Goal: Information Seeking & Learning: Learn about a topic

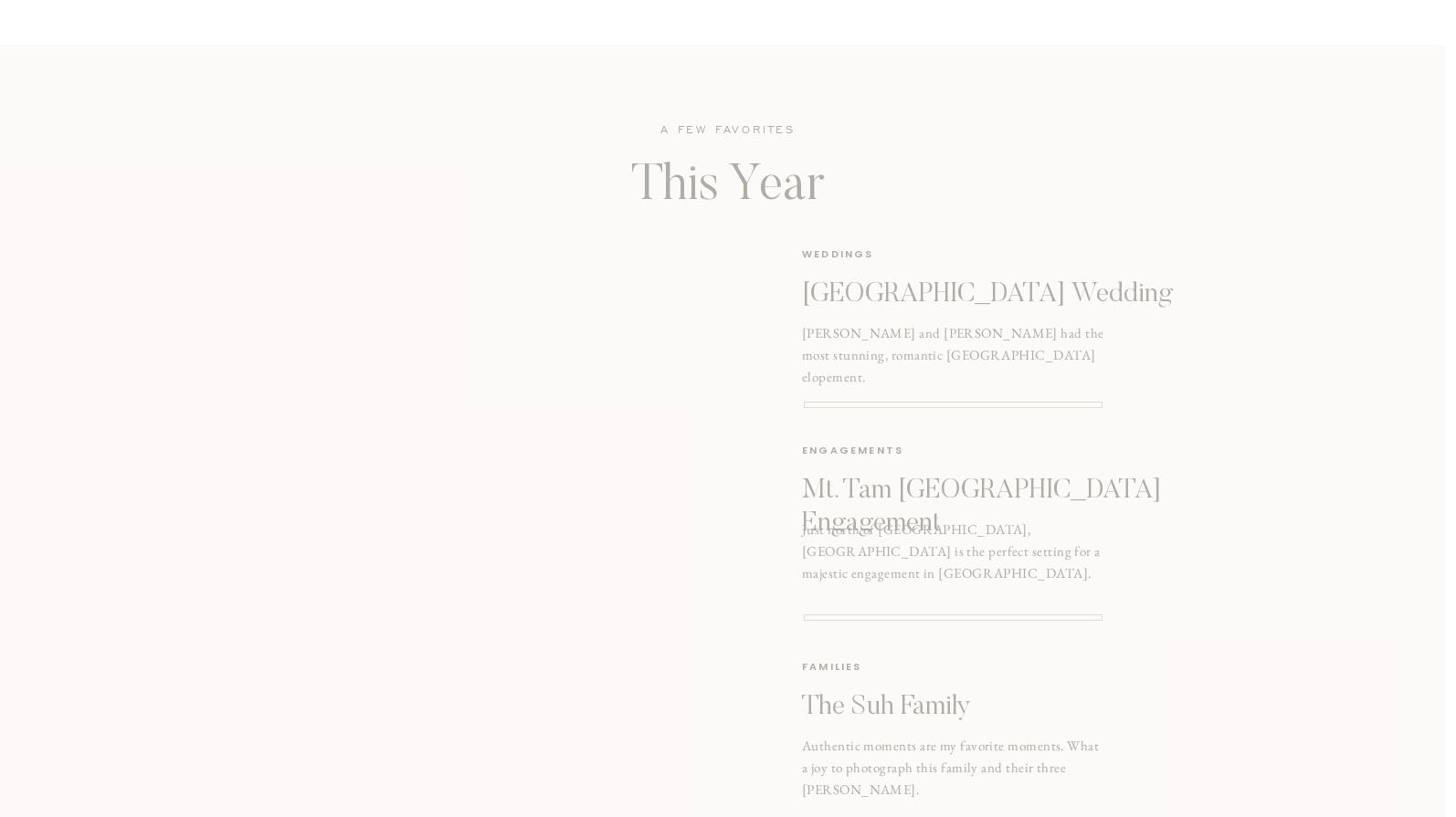
scroll to position [2192, 0]
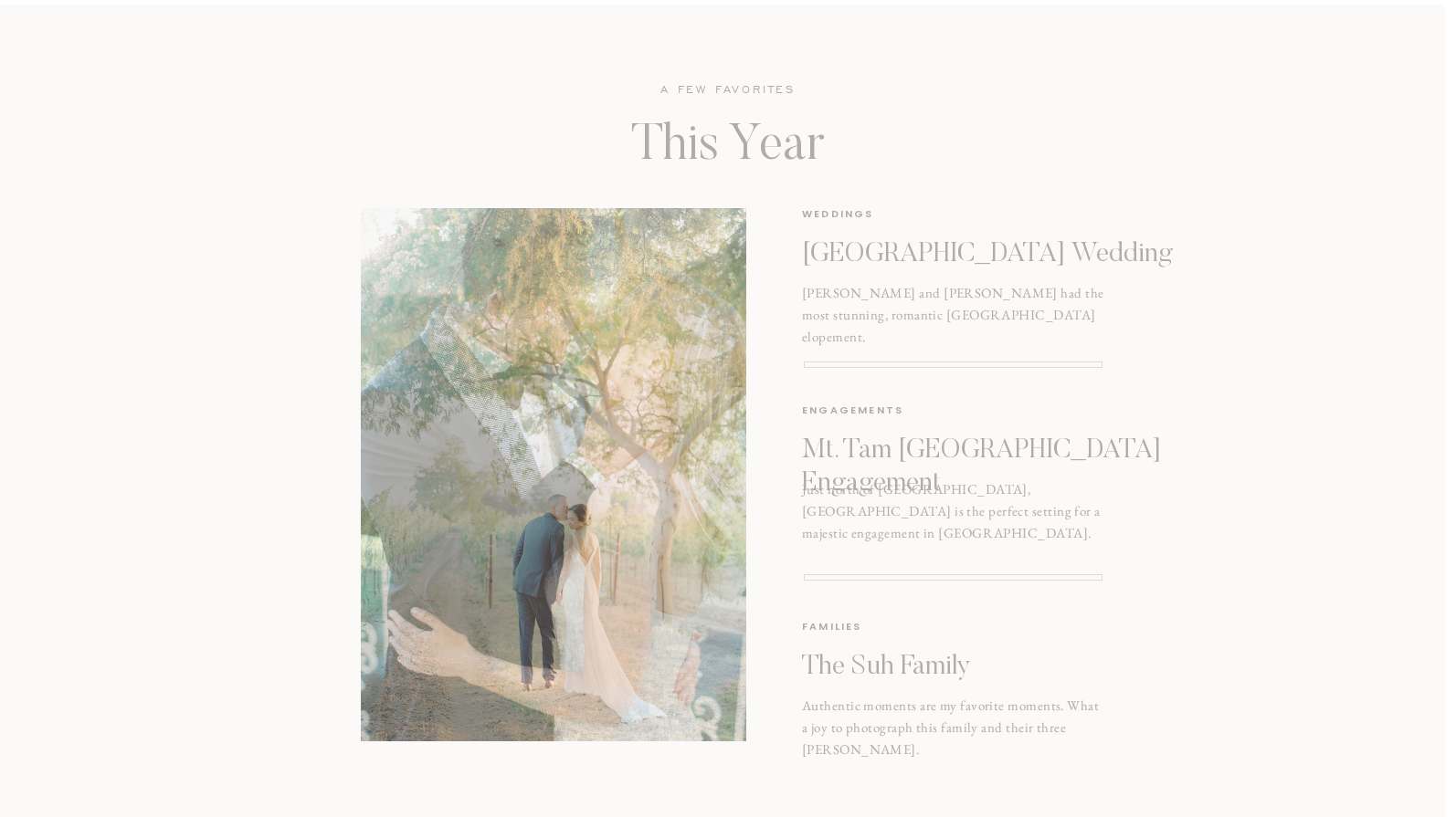
click at [992, 244] on p "San Francisco City Hall Wedding" at bounding box center [1004, 254] width 403 height 33
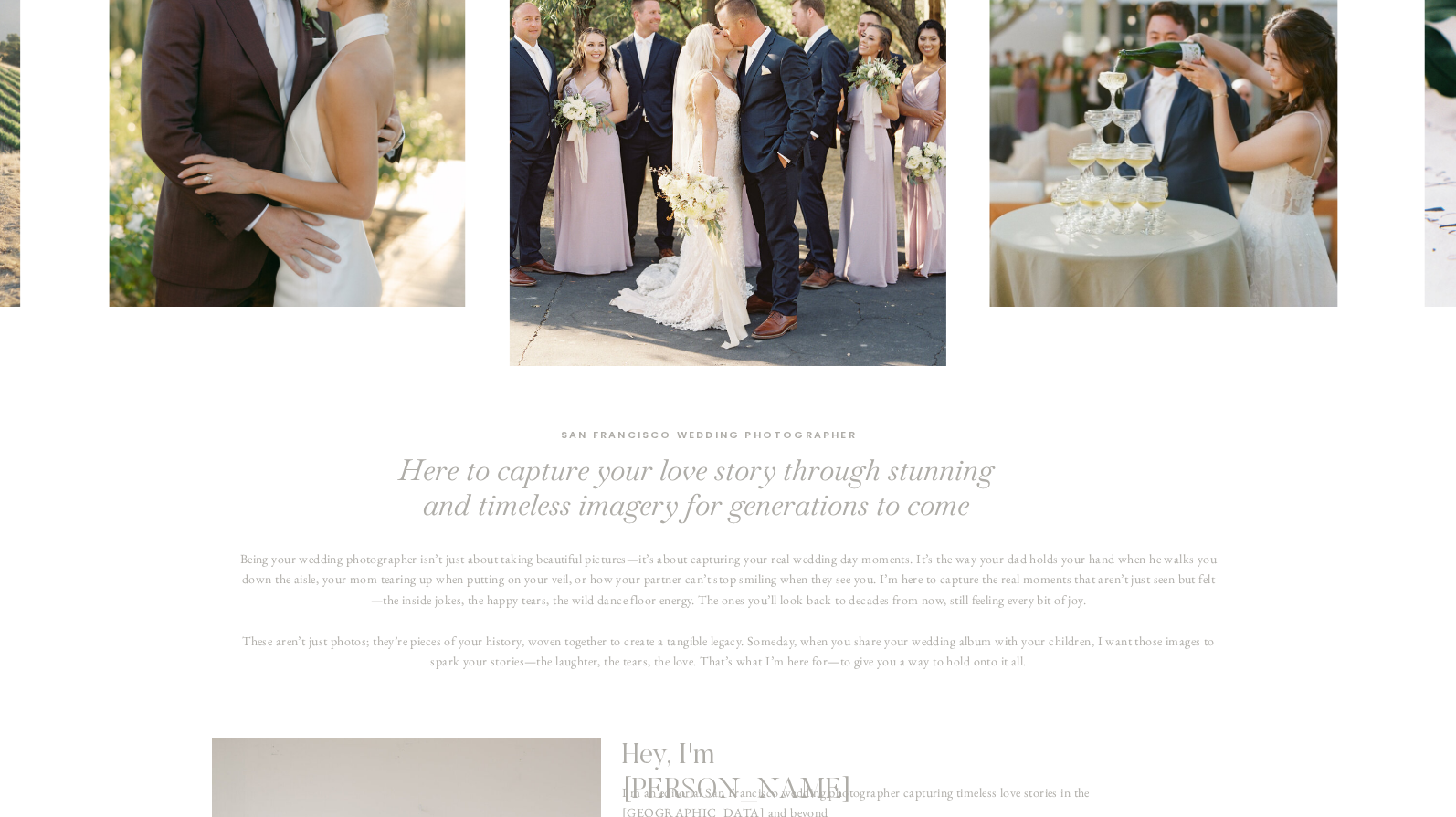
scroll to position [0, 0]
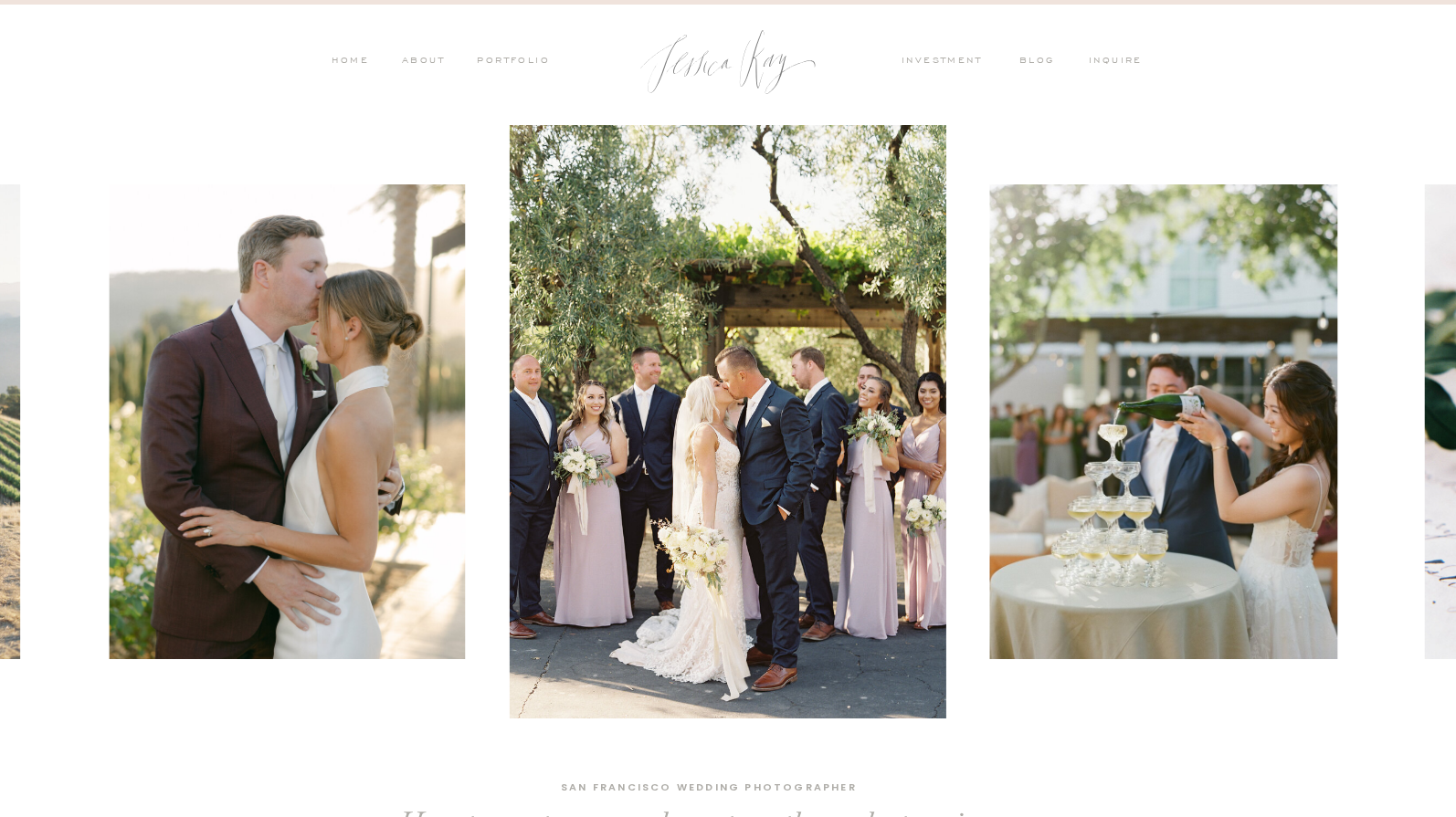
click at [489, 63] on nav "PORTFOLIO" at bounding box center [512, 61] width 76 height 16
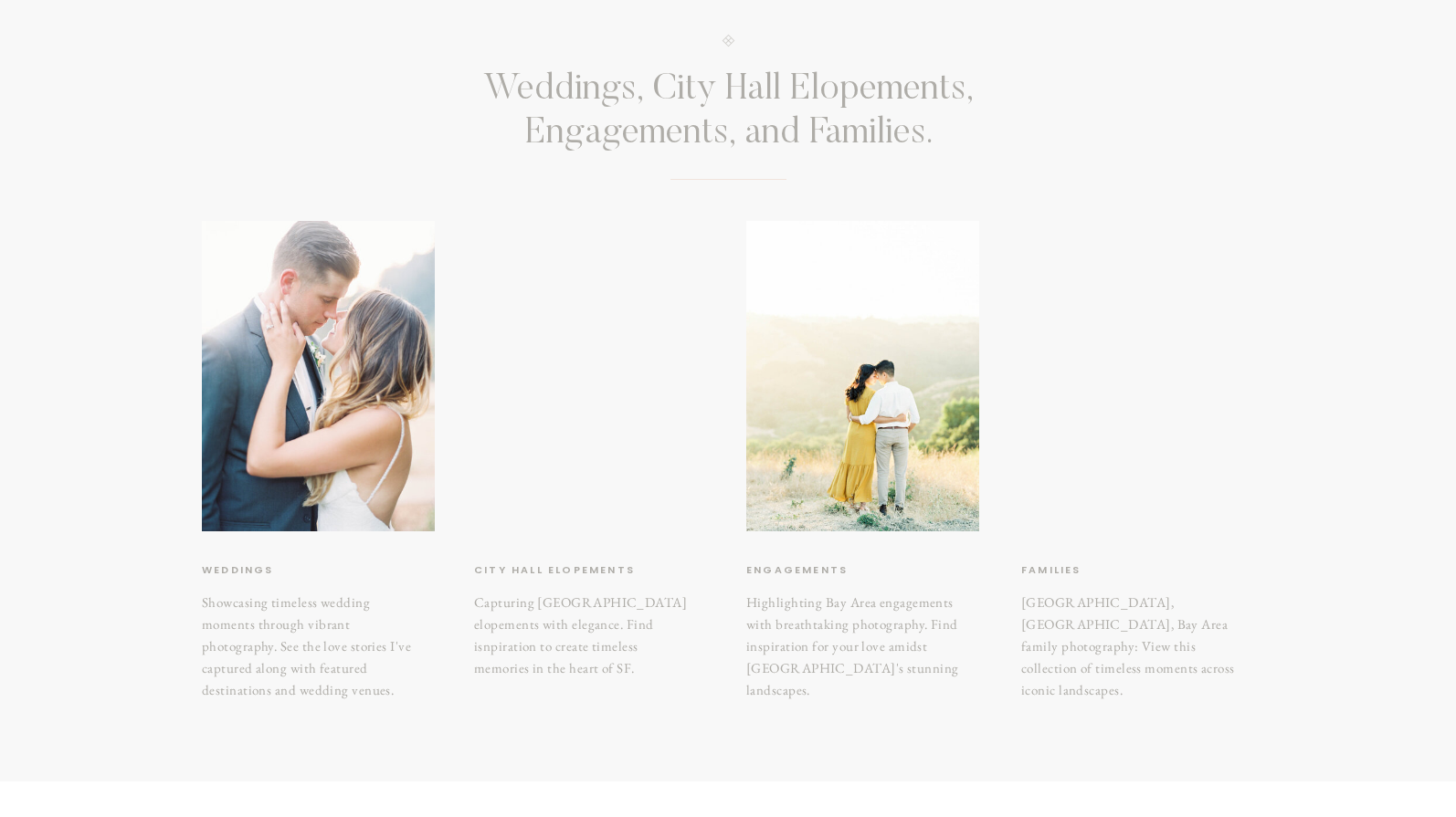
scroll to position [182, 0]
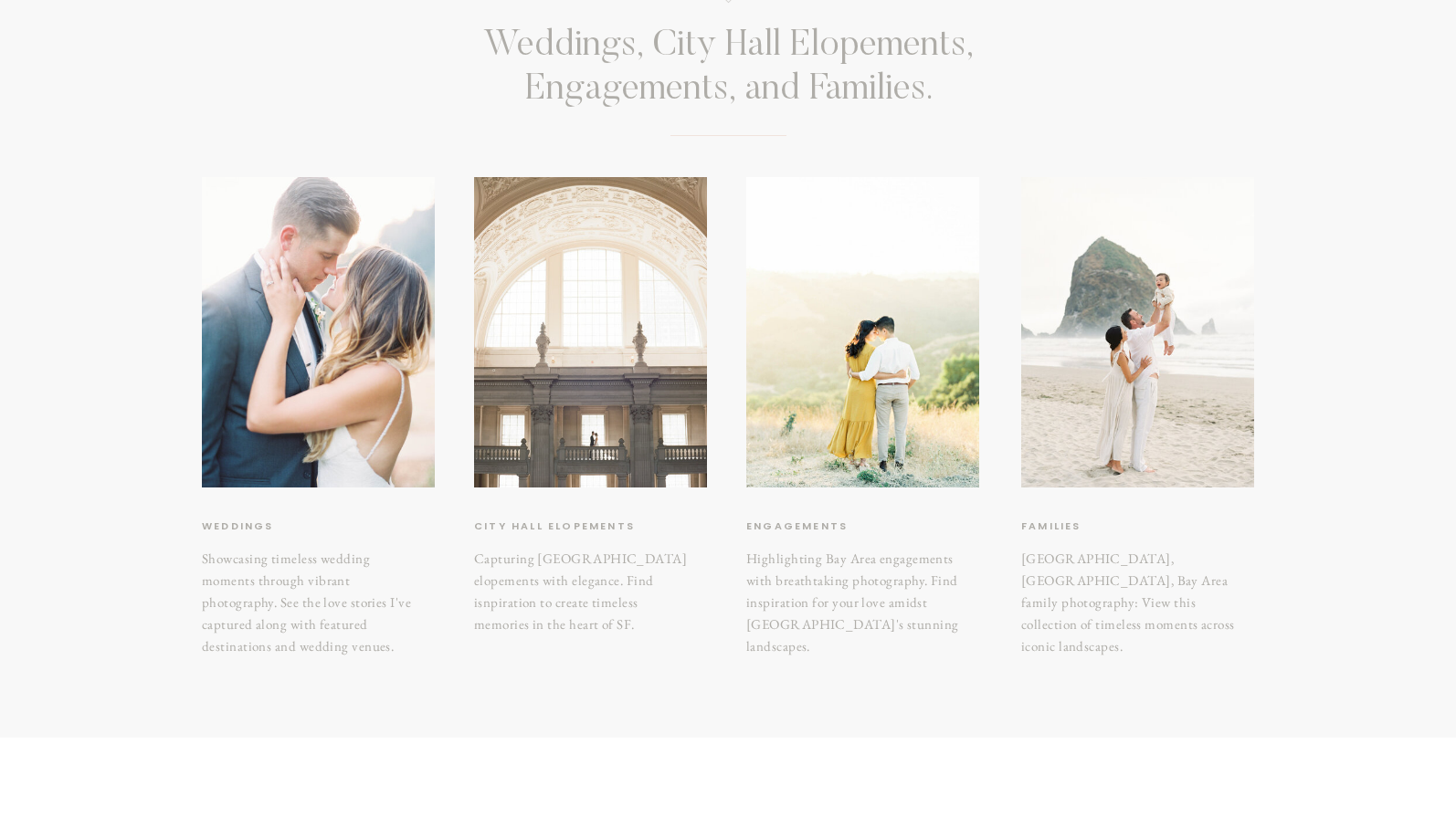
click at [555, 345] on div at bounding box center [591, 332] width 233 height 310
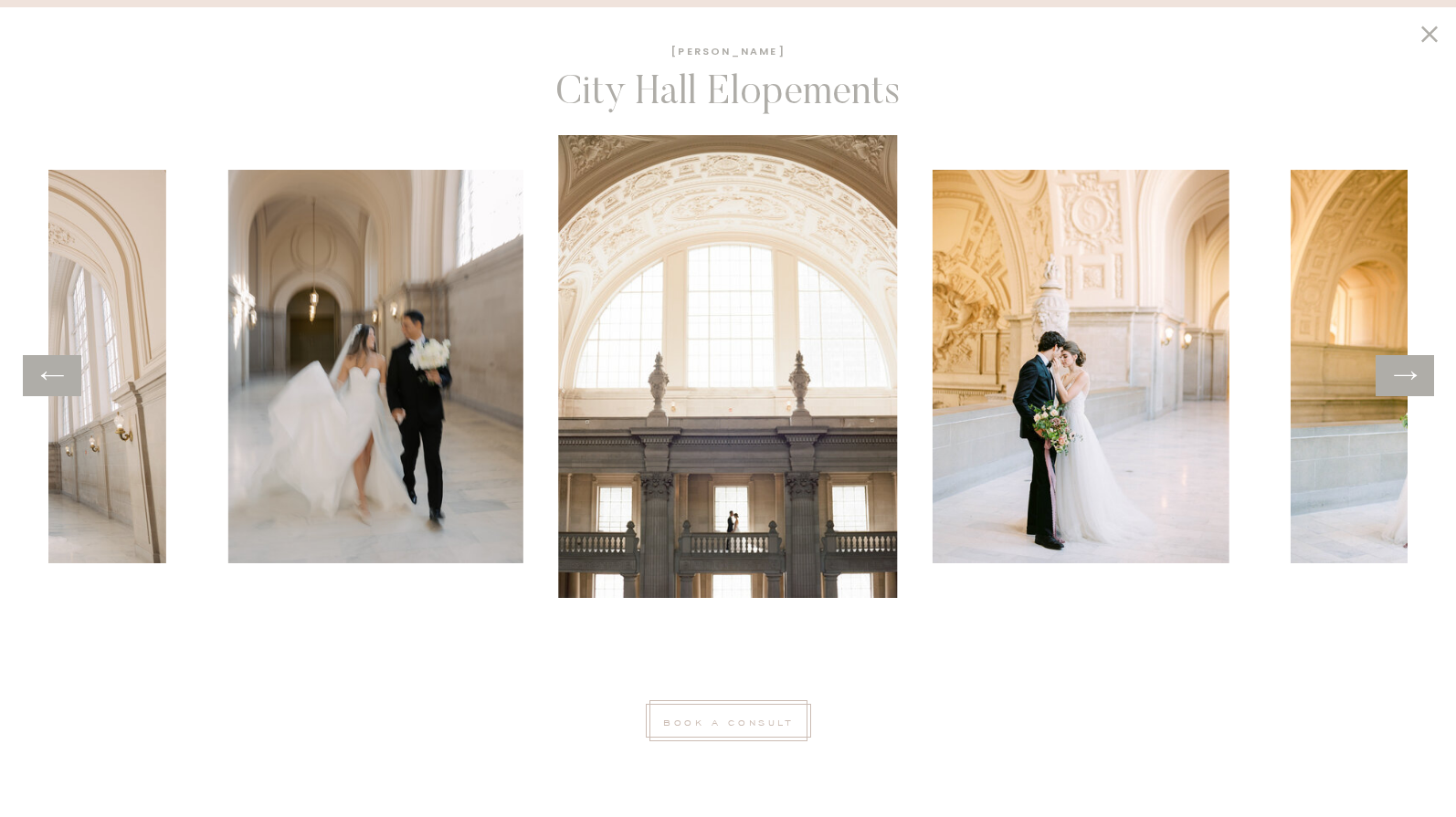
scroll to position [274, 0]
click at [58, 393] on div at bounding box center [52, 376] width 58 height 41
click at [55, 378] on icon at bounding box center [53, 376] width 26 height 28
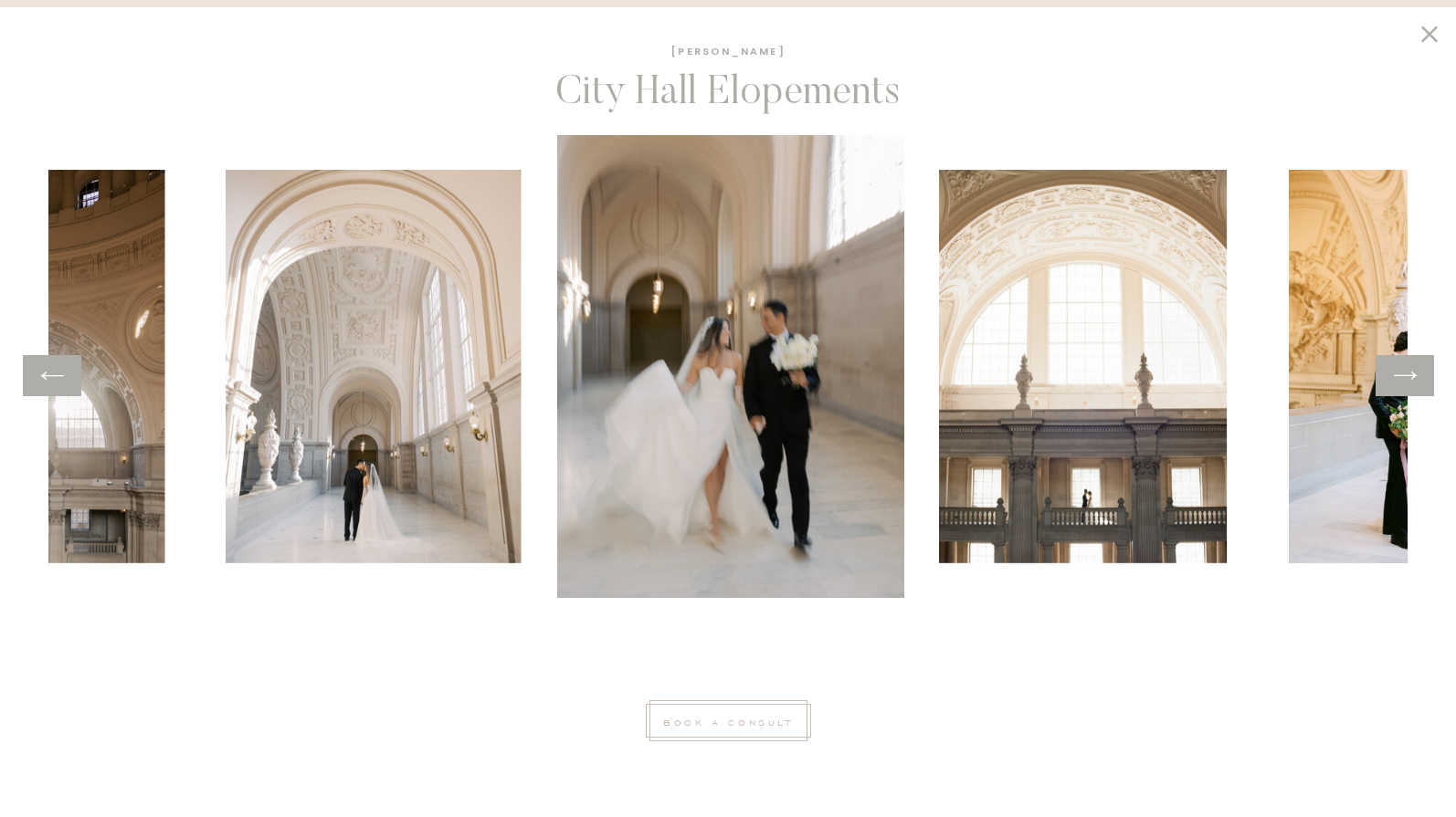
click at [55, 378] on icon at bounding box center [53, 376] width 26 height 28
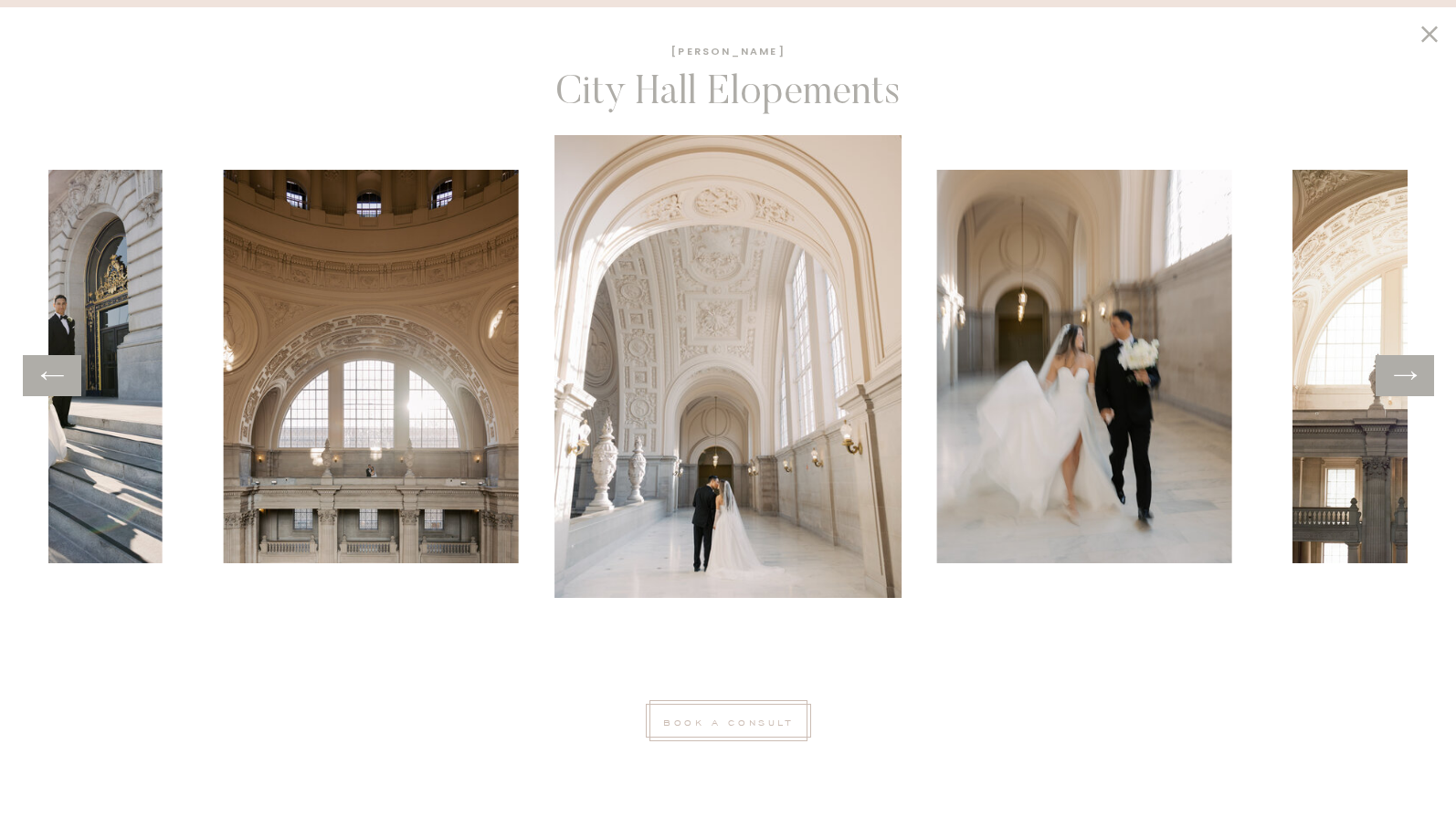
click at [55, 378] on icon at bounding box center [53, 376] width 26 height 28
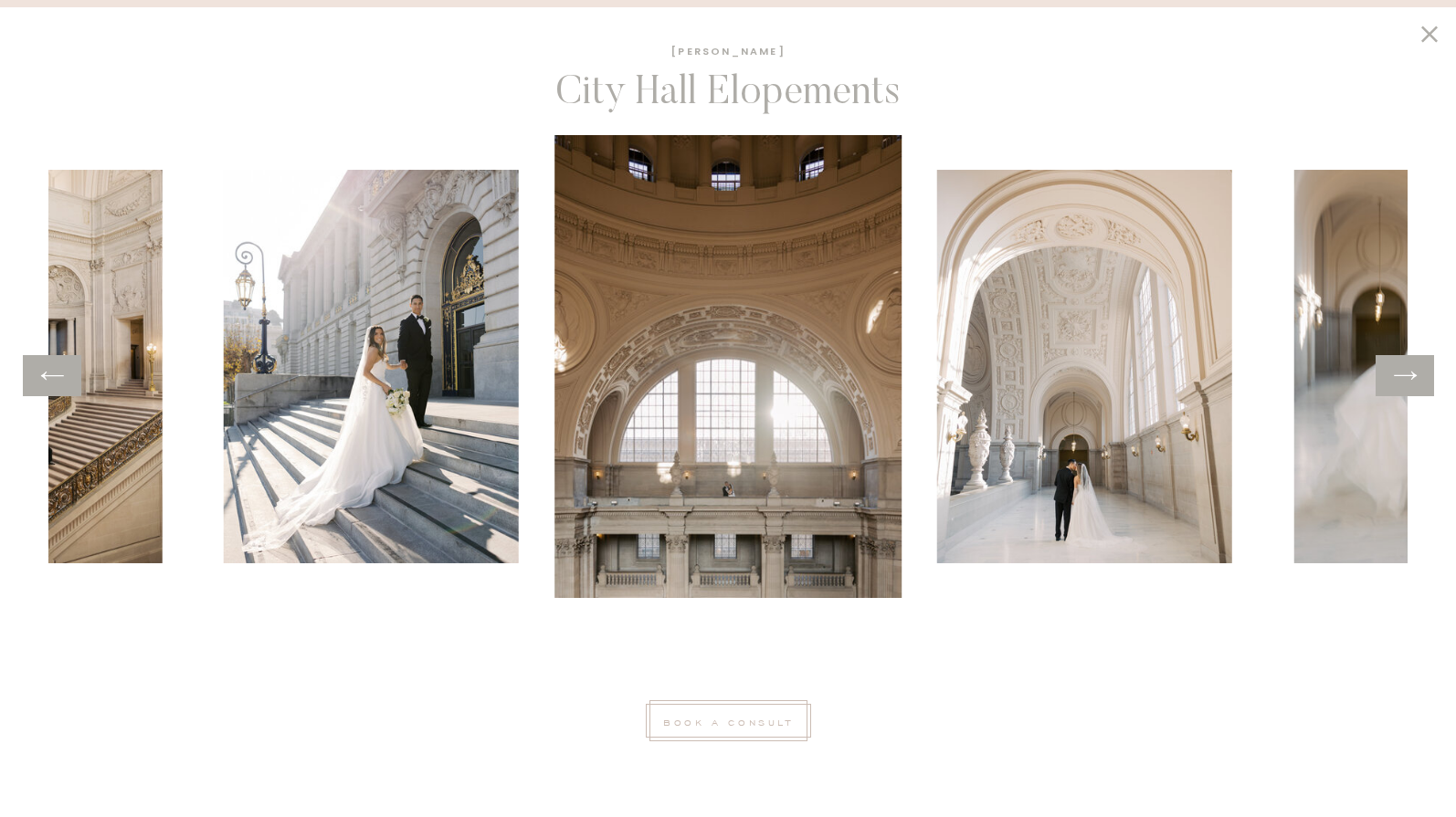
click at [1409, 387] on icon at bounding box center [1405, 376] width 26 height 28
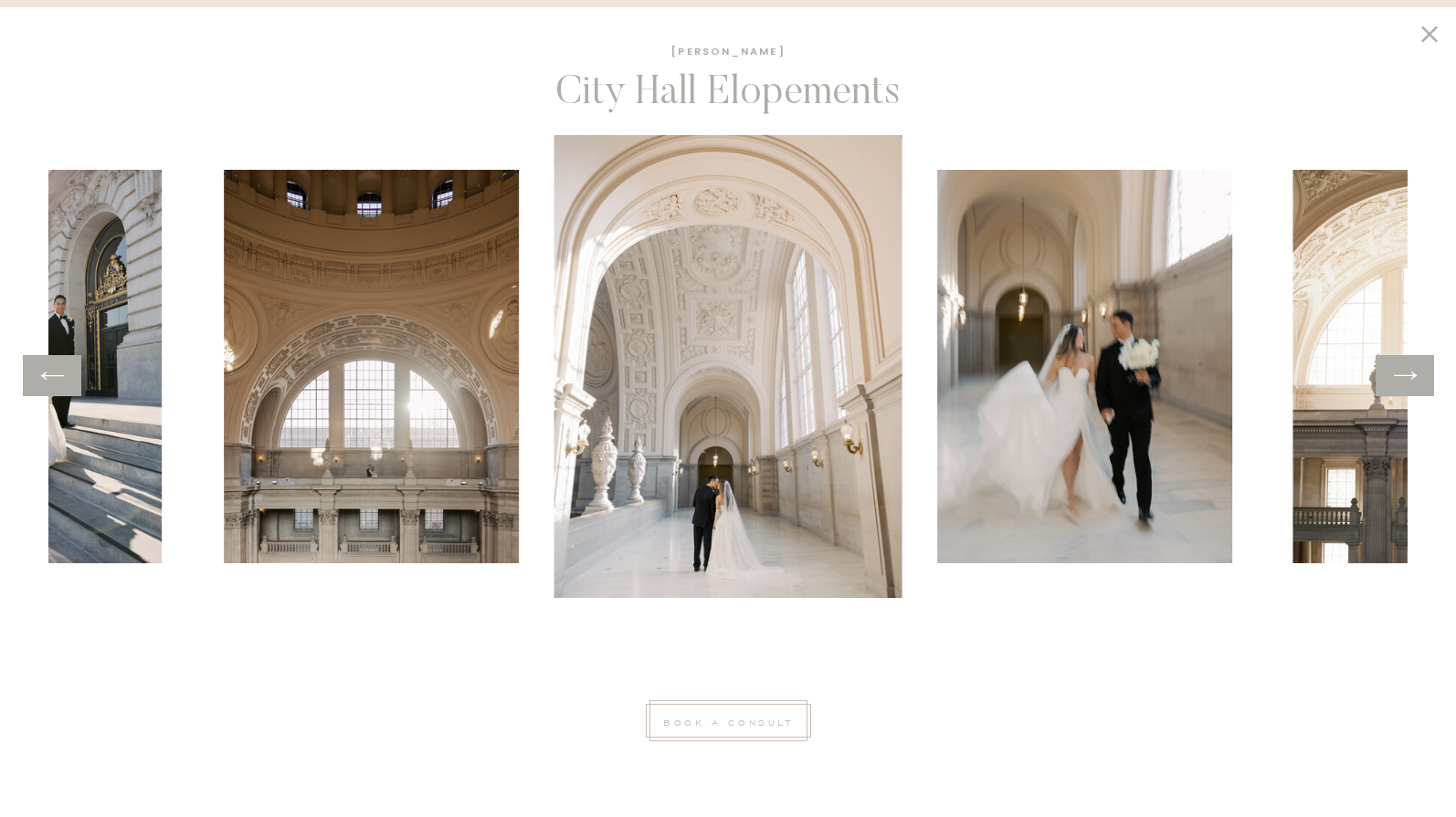
click at [1409, 381] on icon at bounding box center [1405, 376] width 26 height 28
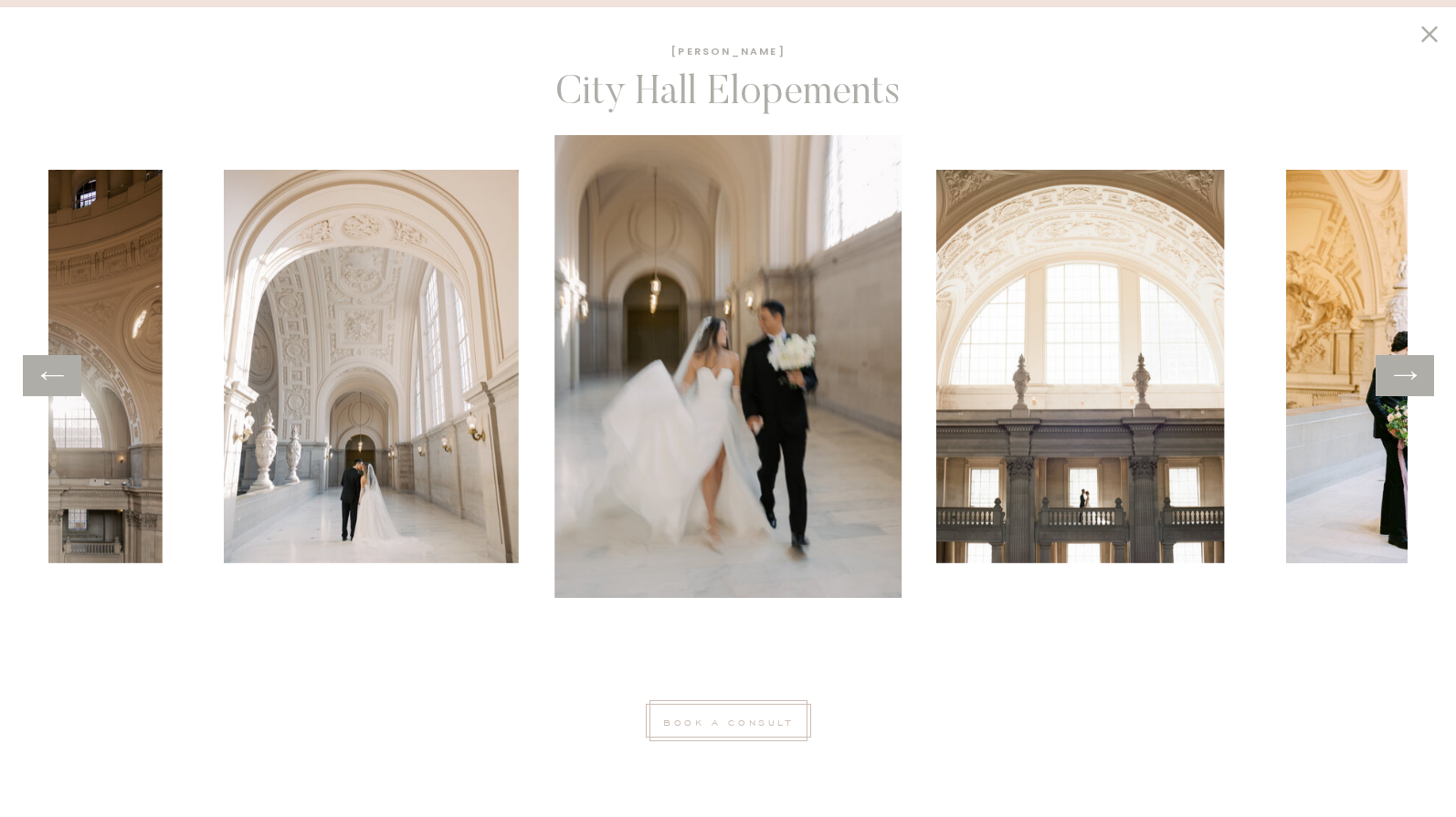
click at [1409, 381] on icon at bounding box center [1405, 376] width 26 height 28
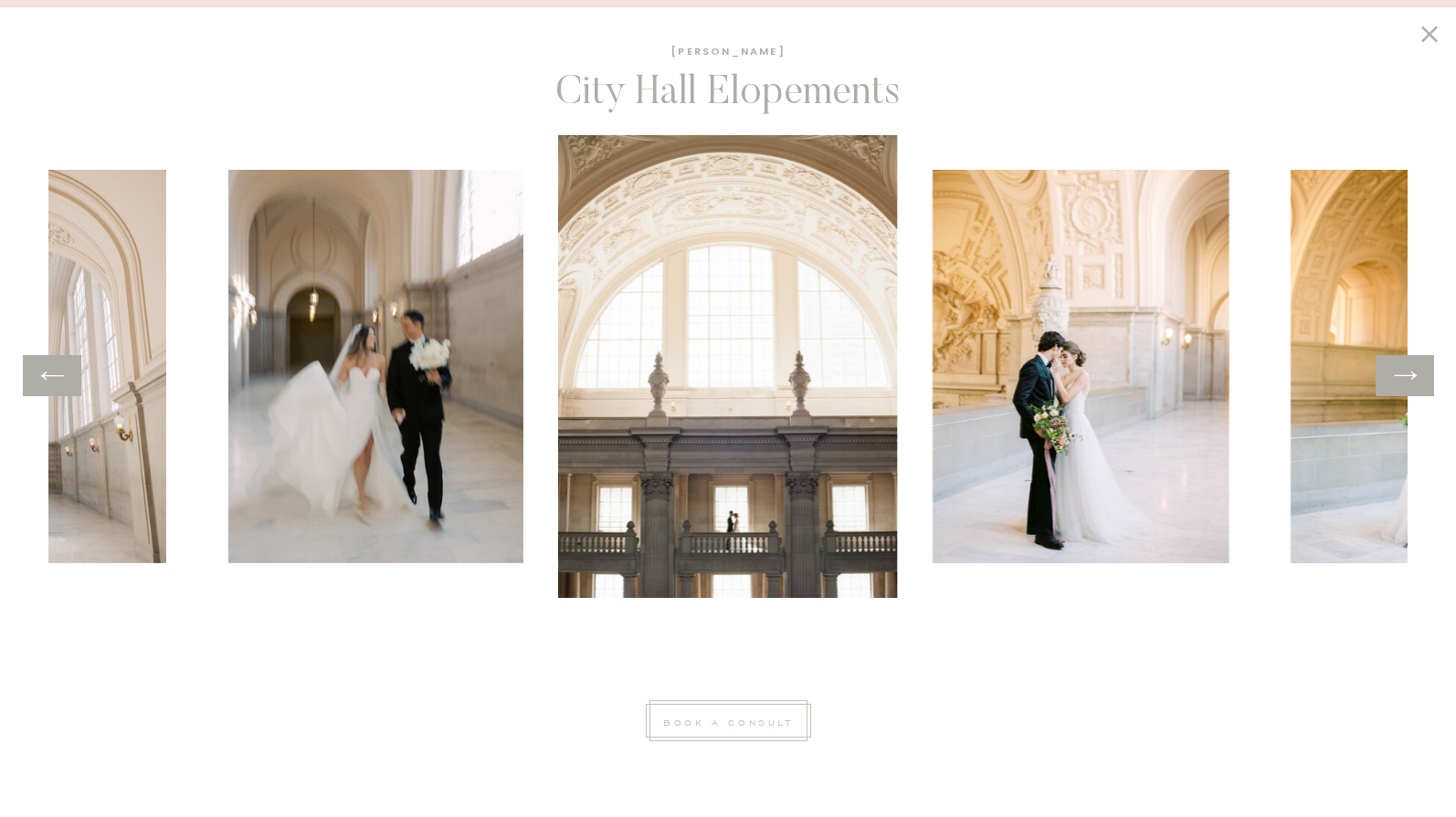
click at [1409, 381] on icon at bounding box center [1405, 376] width 26 height 28
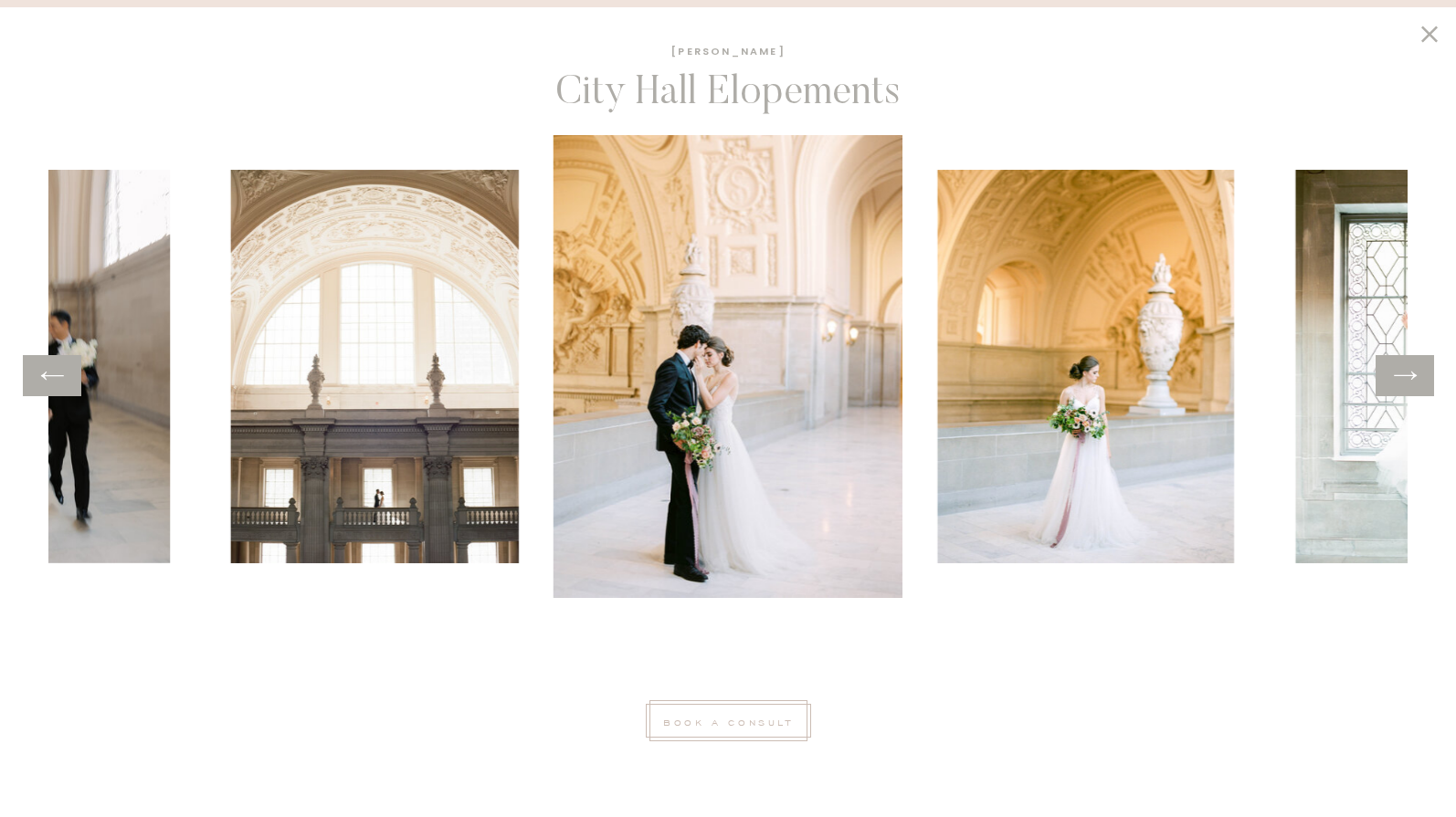
click at [1409, 381] on icon at bounding box center [1405, 376] width 26 height 28
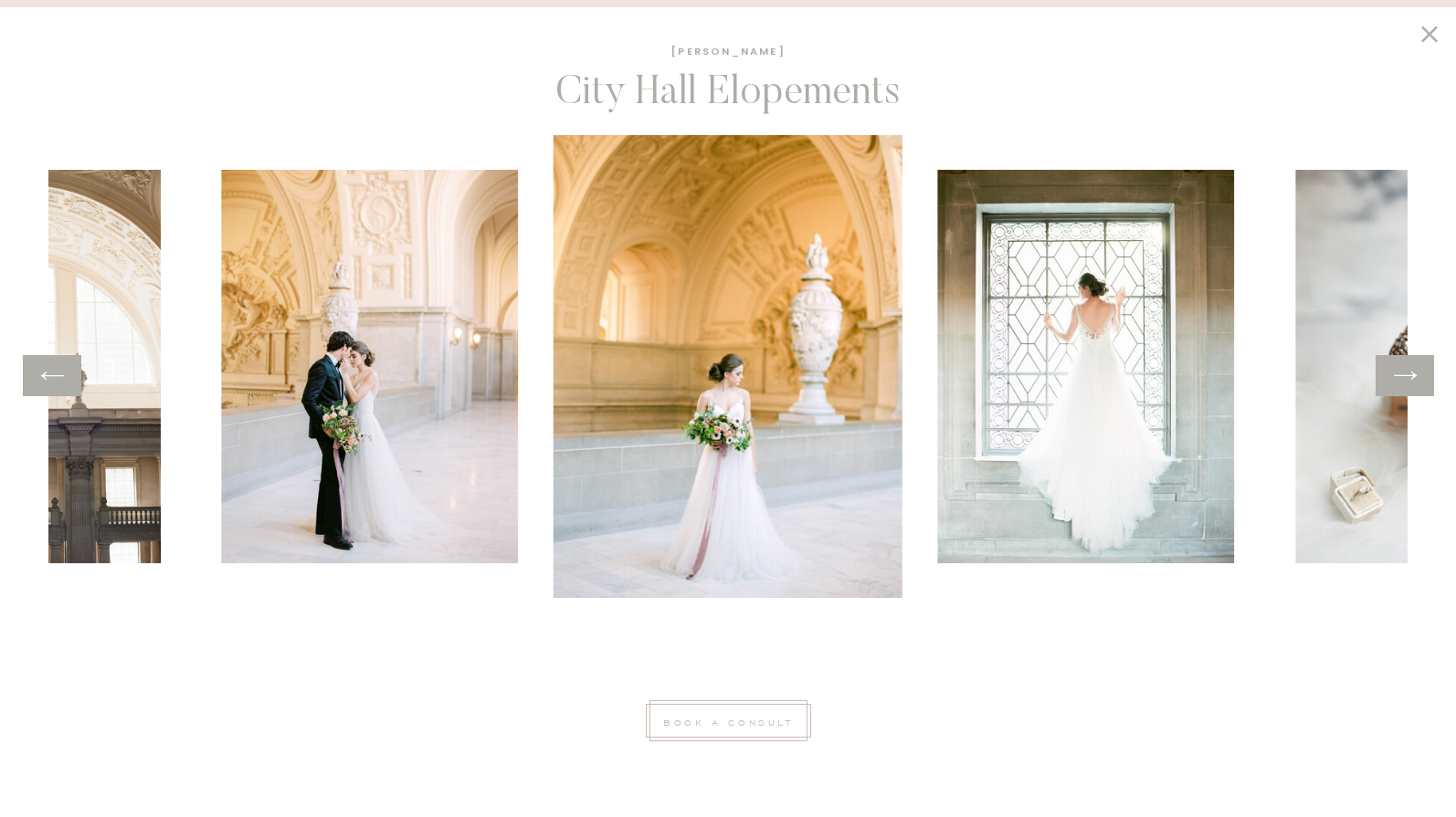
click at [1409, 381] on icon at bounding box center [1405, 376] width 26 height 28
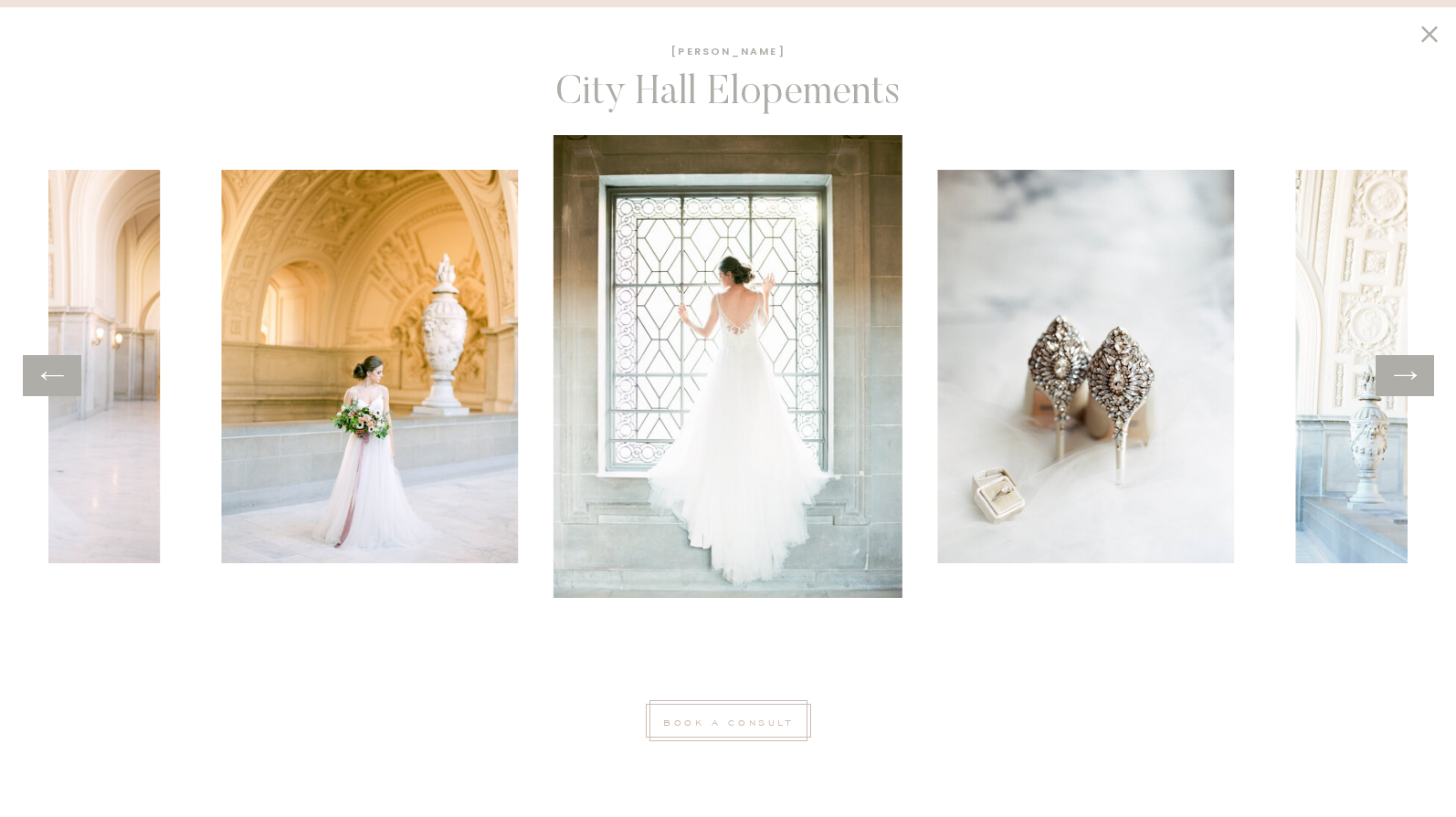
click at [1409, 381] on icon at bounding box center [1405, 376] width 26 height 28
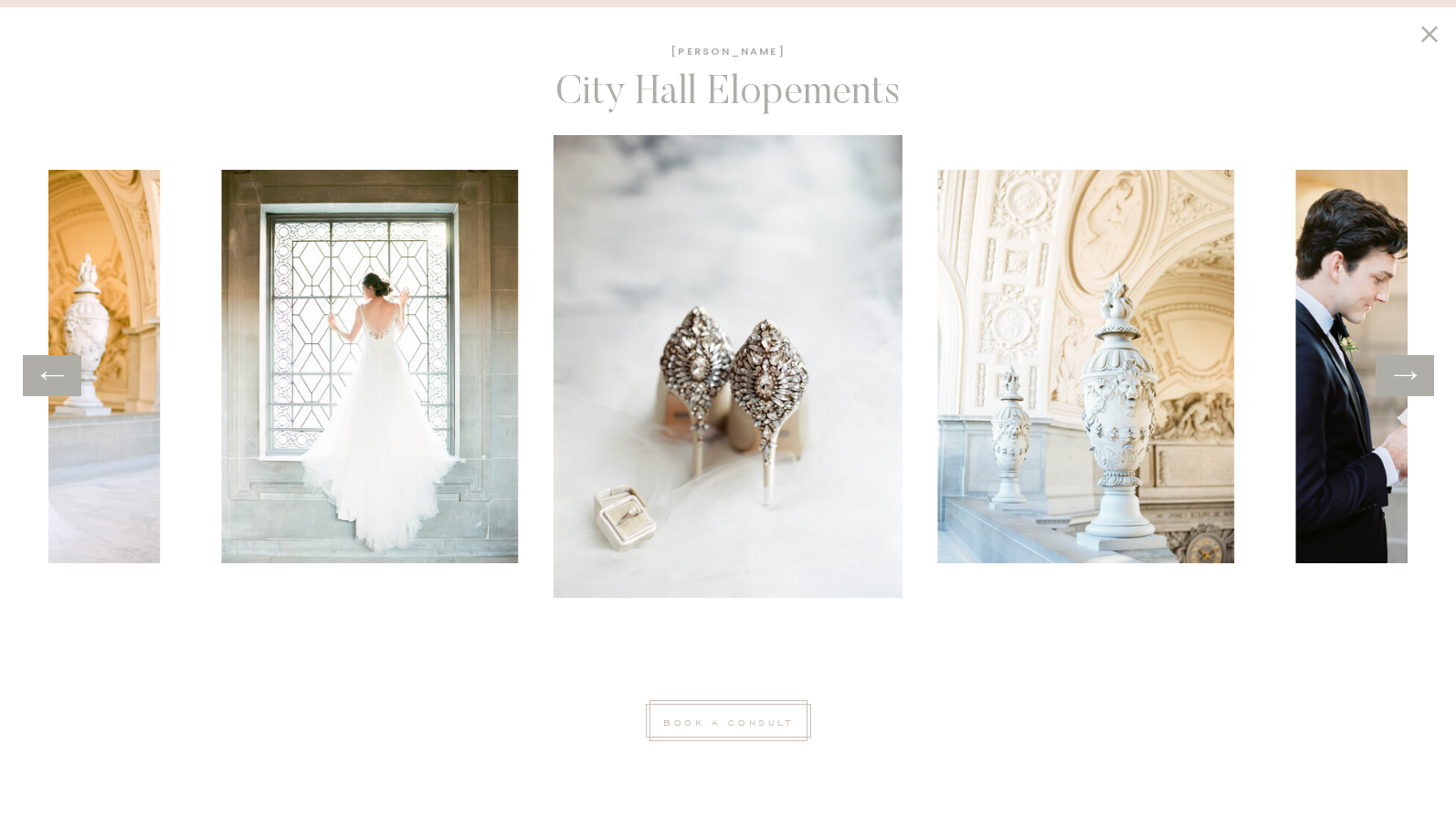
click at [1409, 381] on icon at bounding box center [1405, 376] width 26 height 28
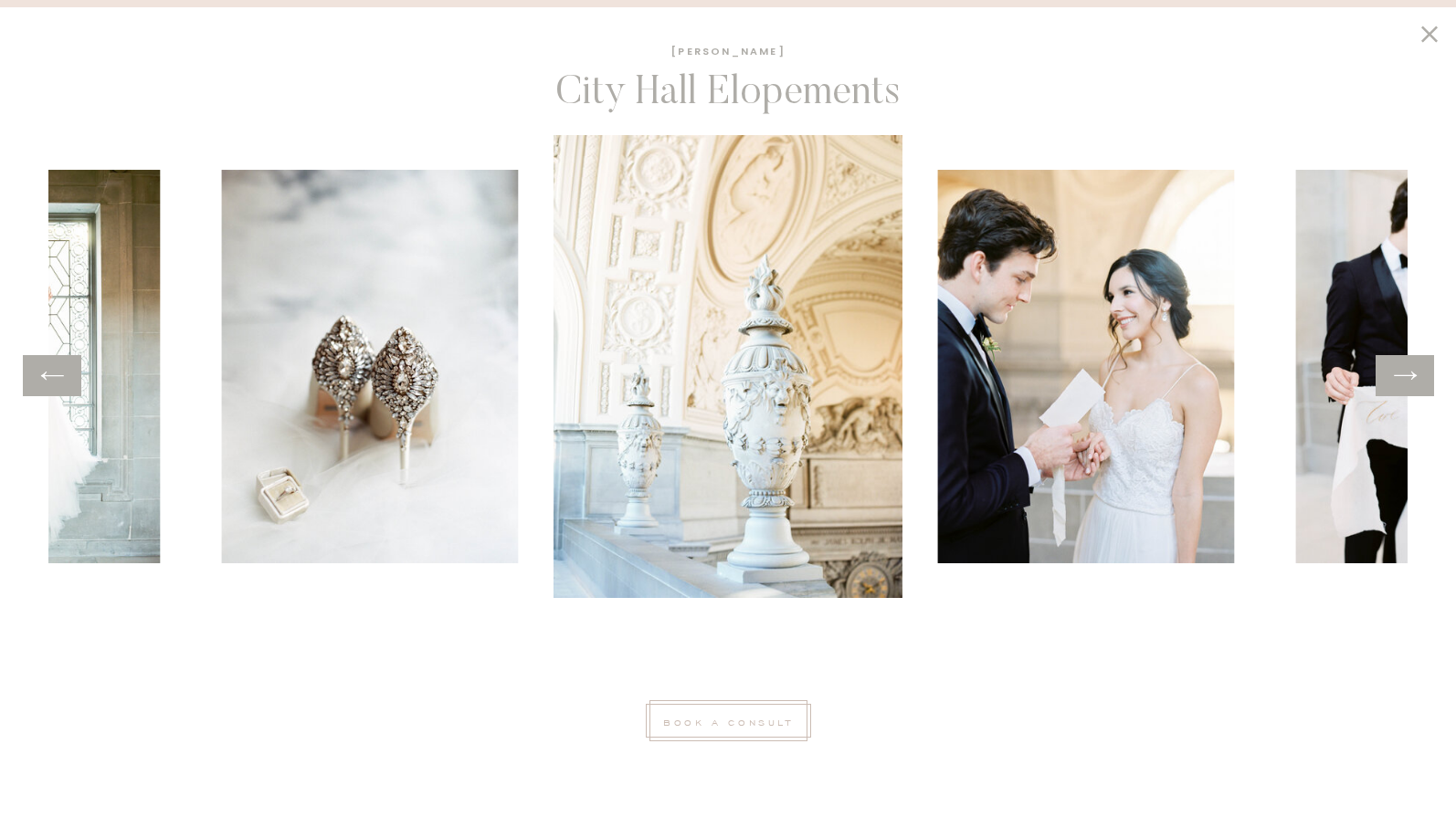
click at [1409, 381] on icon at bounding box center [1405, 376] width 26 height 28
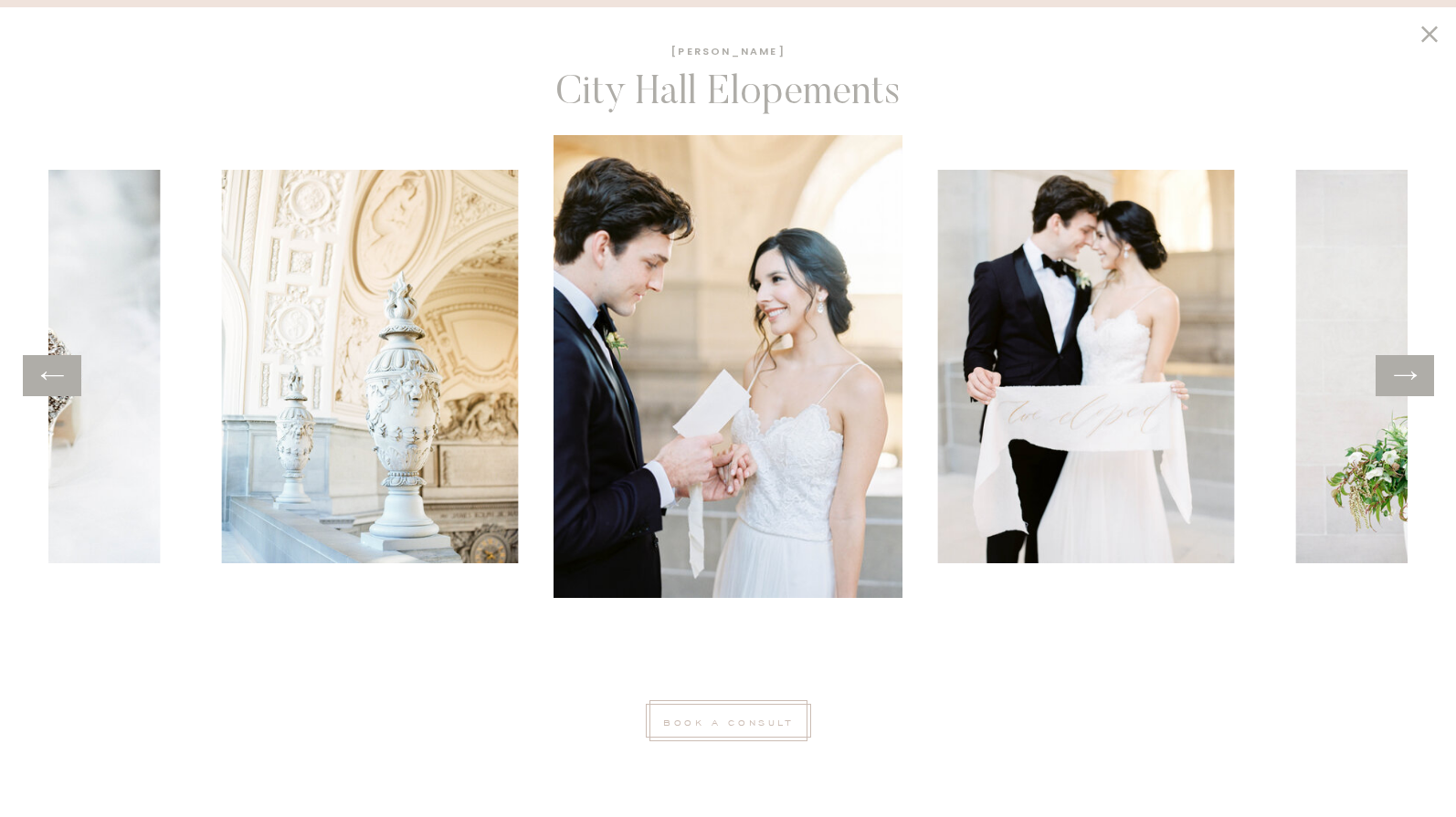
click at [1409, 381] on icon at bounding box center [1405, 376] width 26 height 28
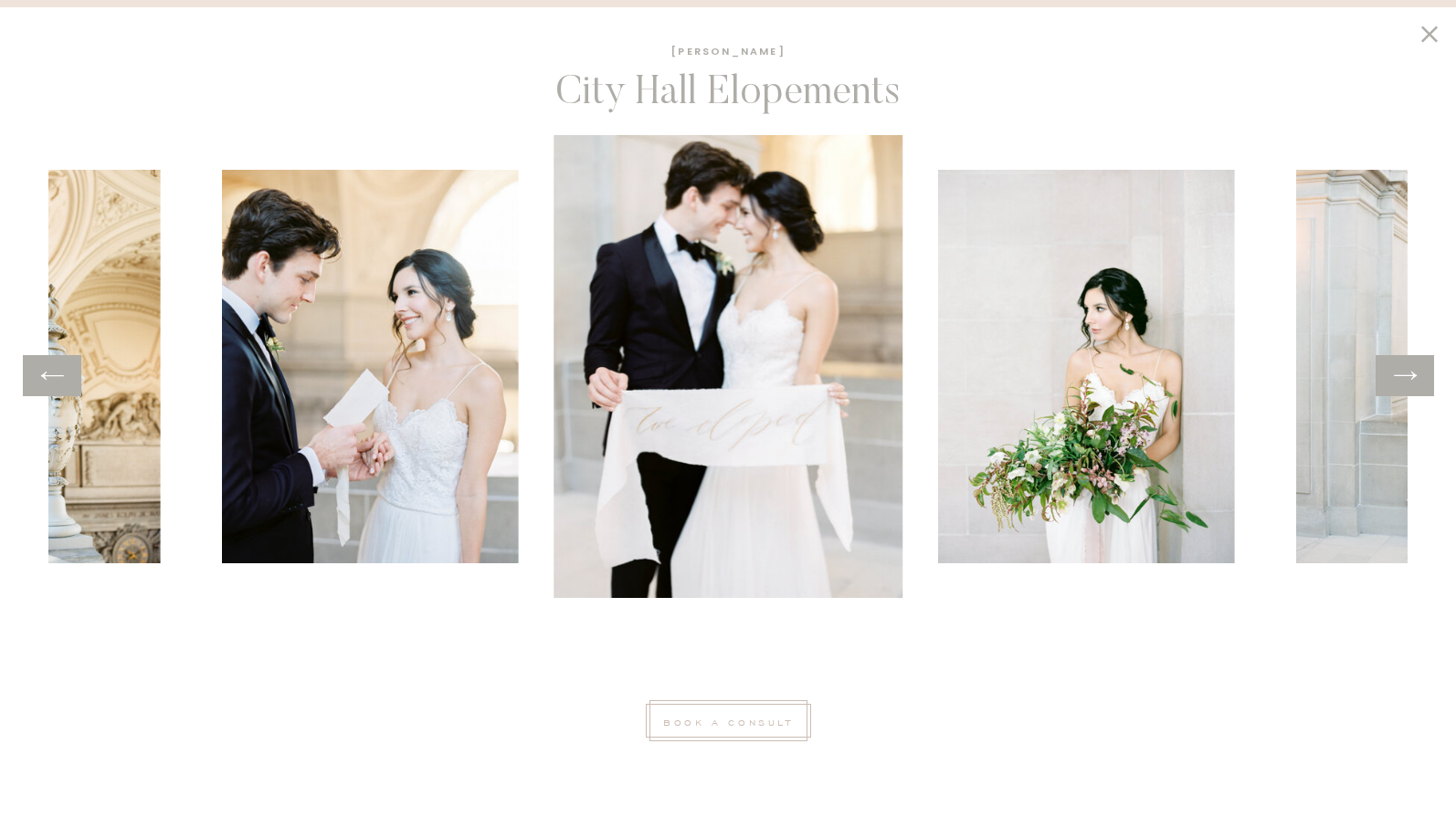
click at [1409, 381] on icon at bounding box center [1405, 376] width 26 height 28
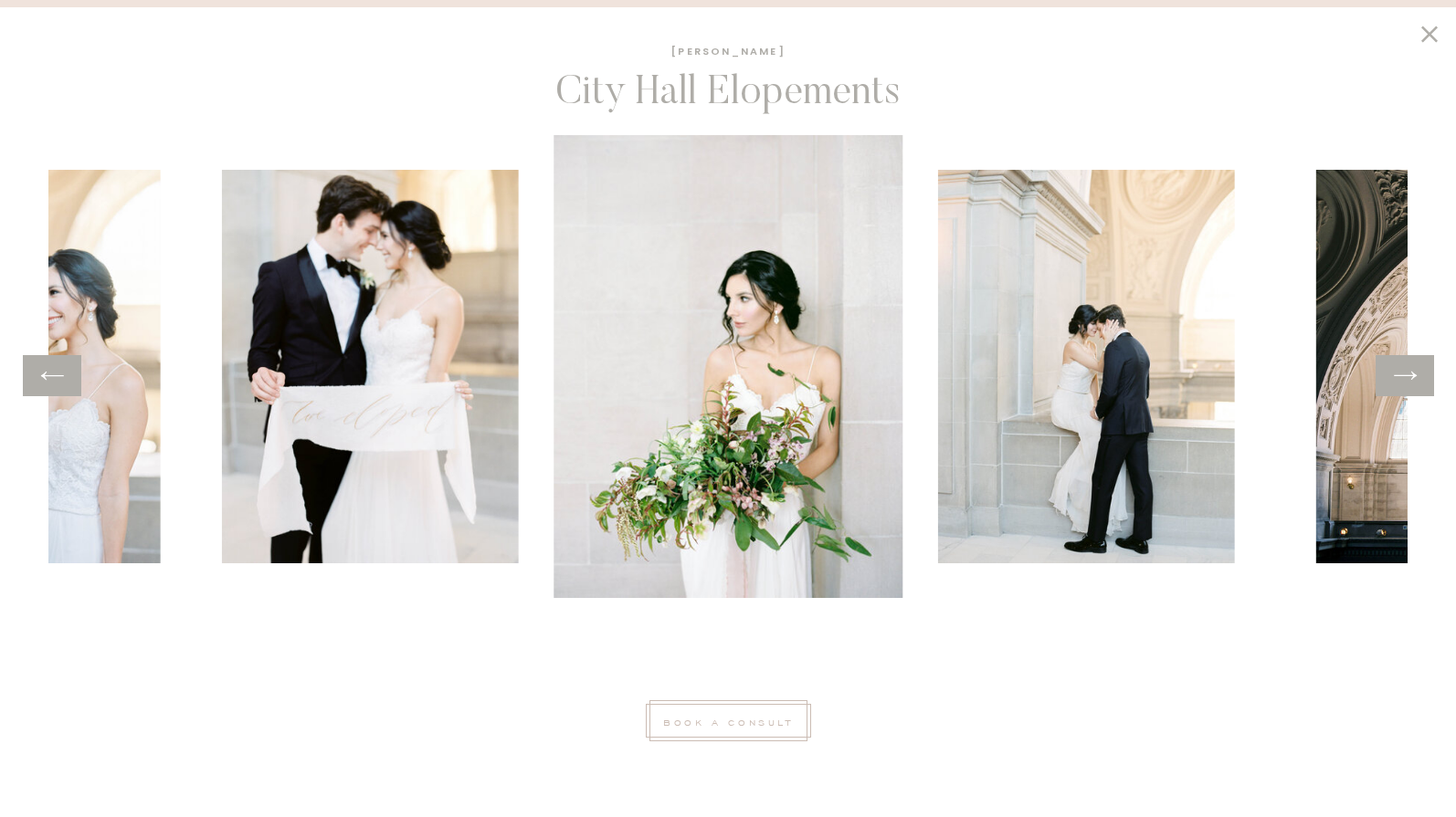
click at [1409, 381] on icon at bounding box center [1405, 376] width 26 height 28
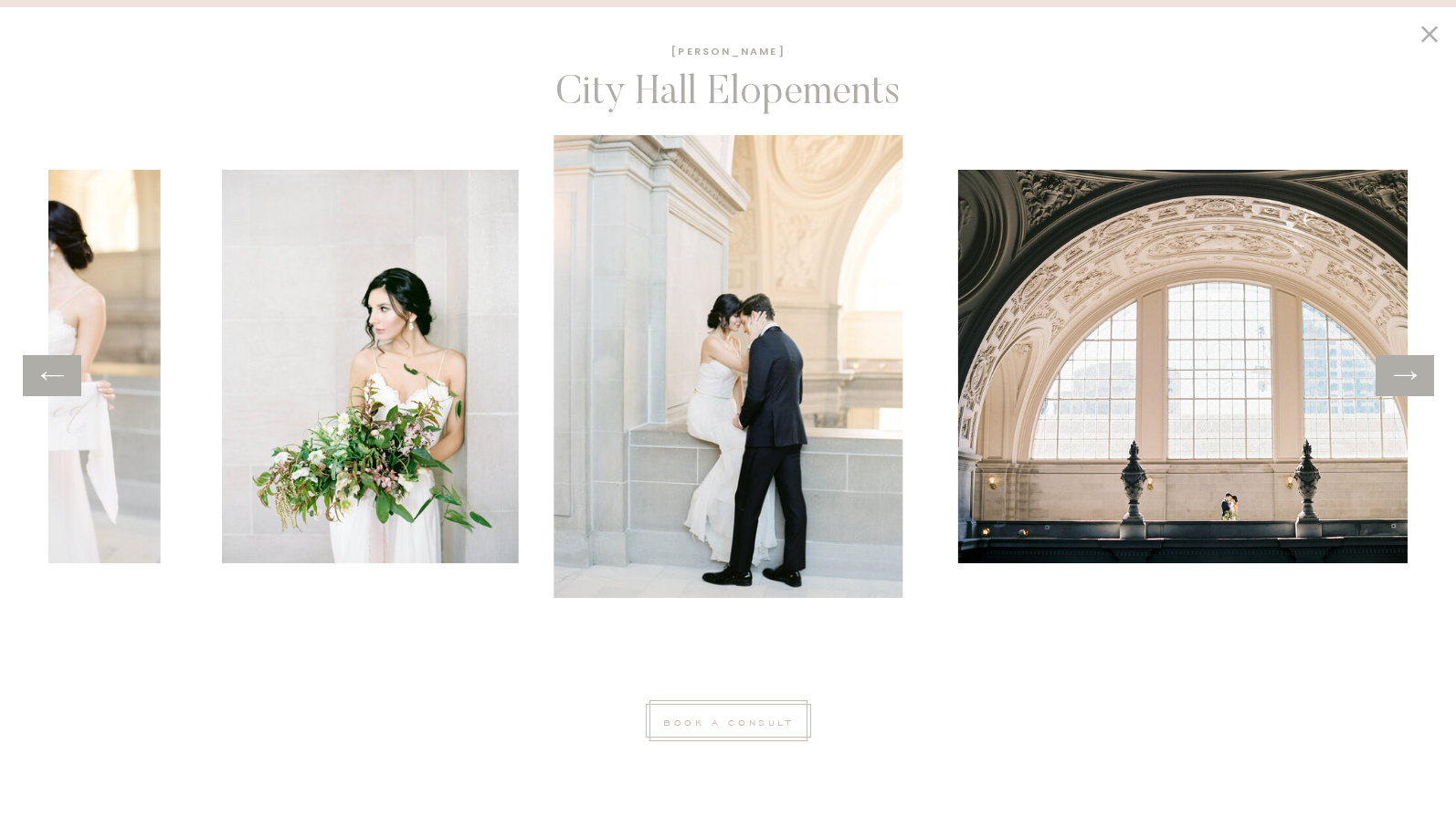
click at [1409, 381] on icon at bounding box center [1405, 376] width 26 height 28
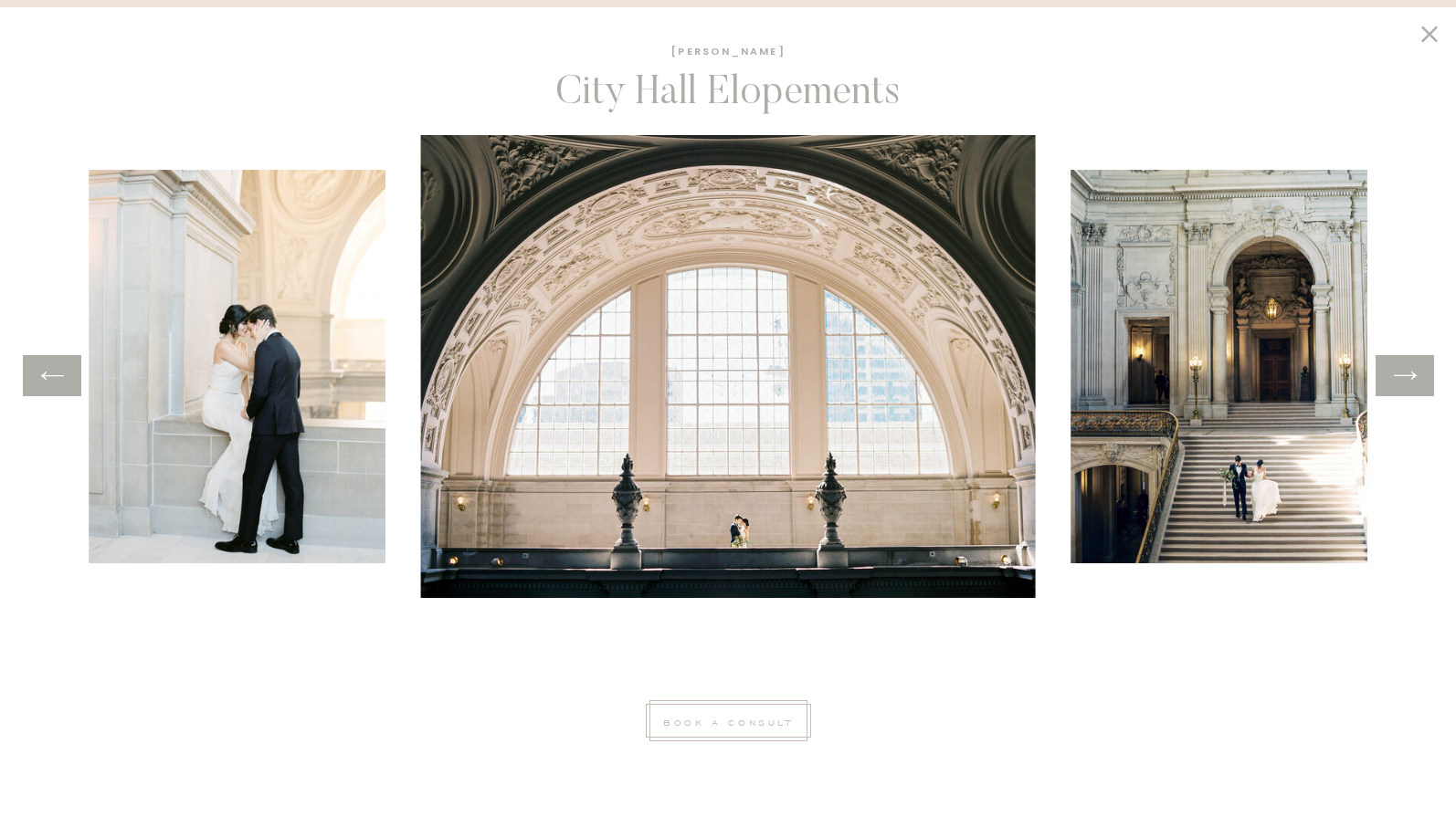
click at [1409, 381] on icon at bounding box center [1405, 376] width 26 height 28
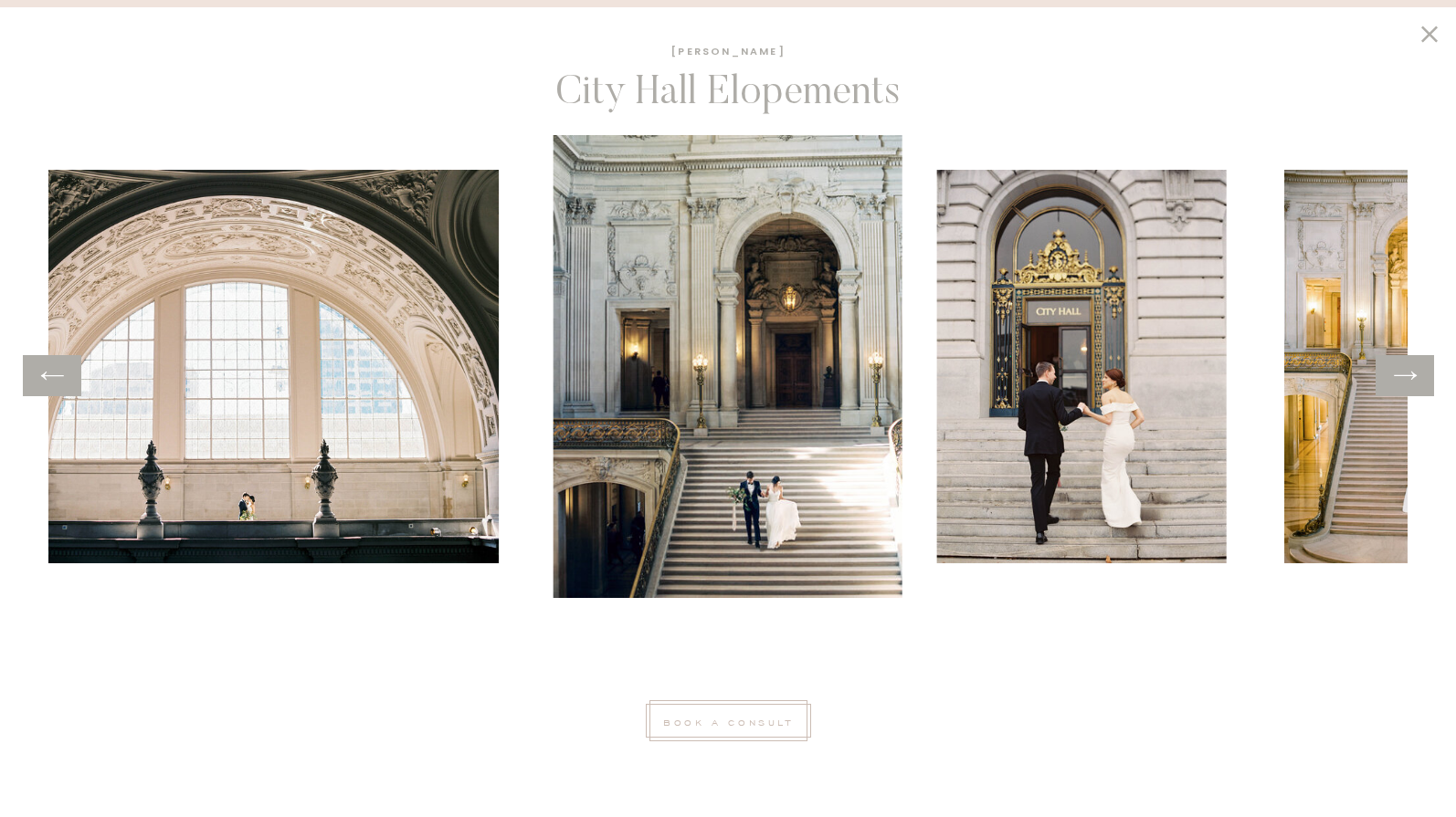
click at [1409, 381] on icon at bounding box center [1405, 376] width 26 height 28
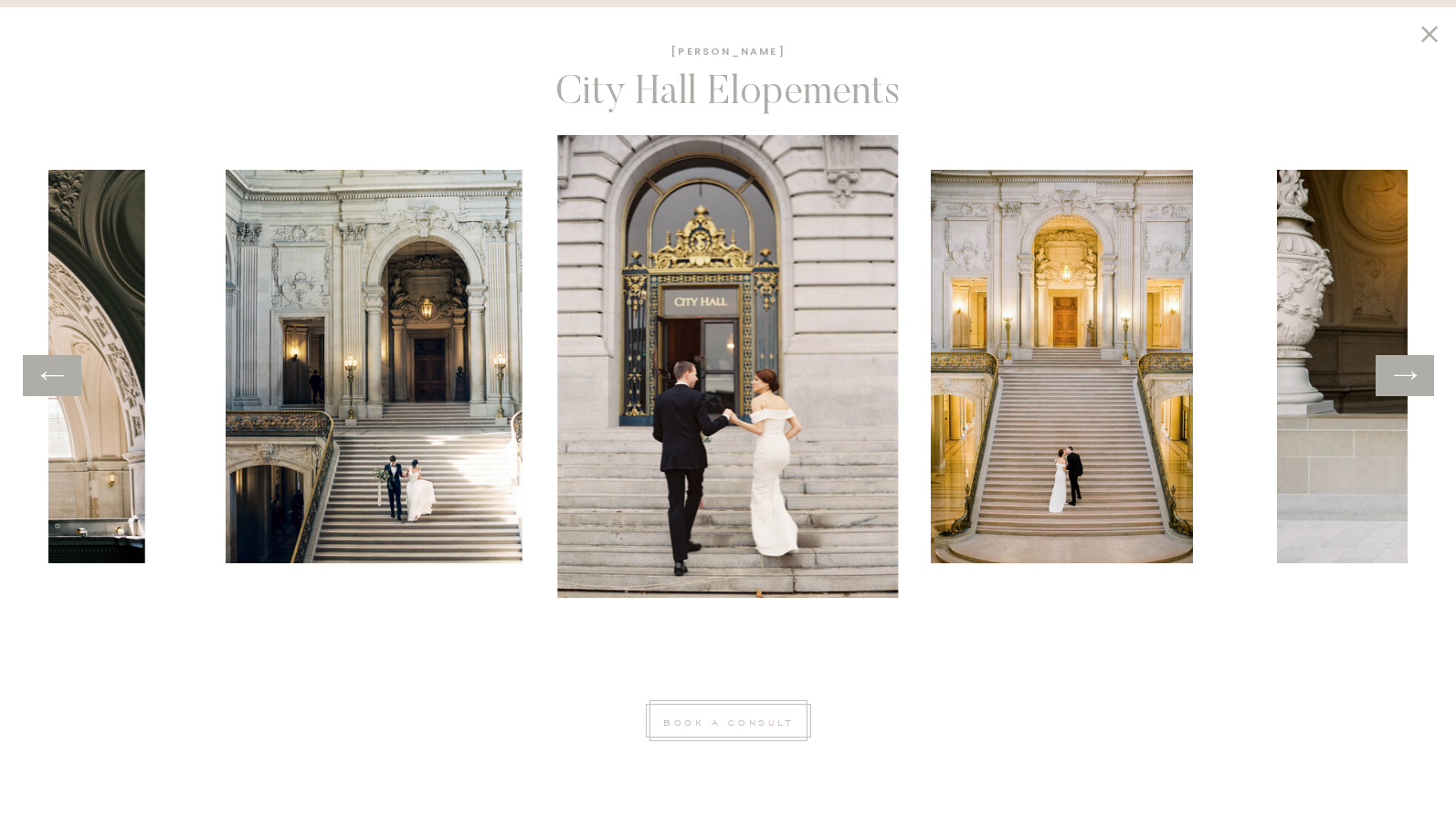
click at [1409, 381] on icon at bounding box center [1405, 376] width 26 height 28
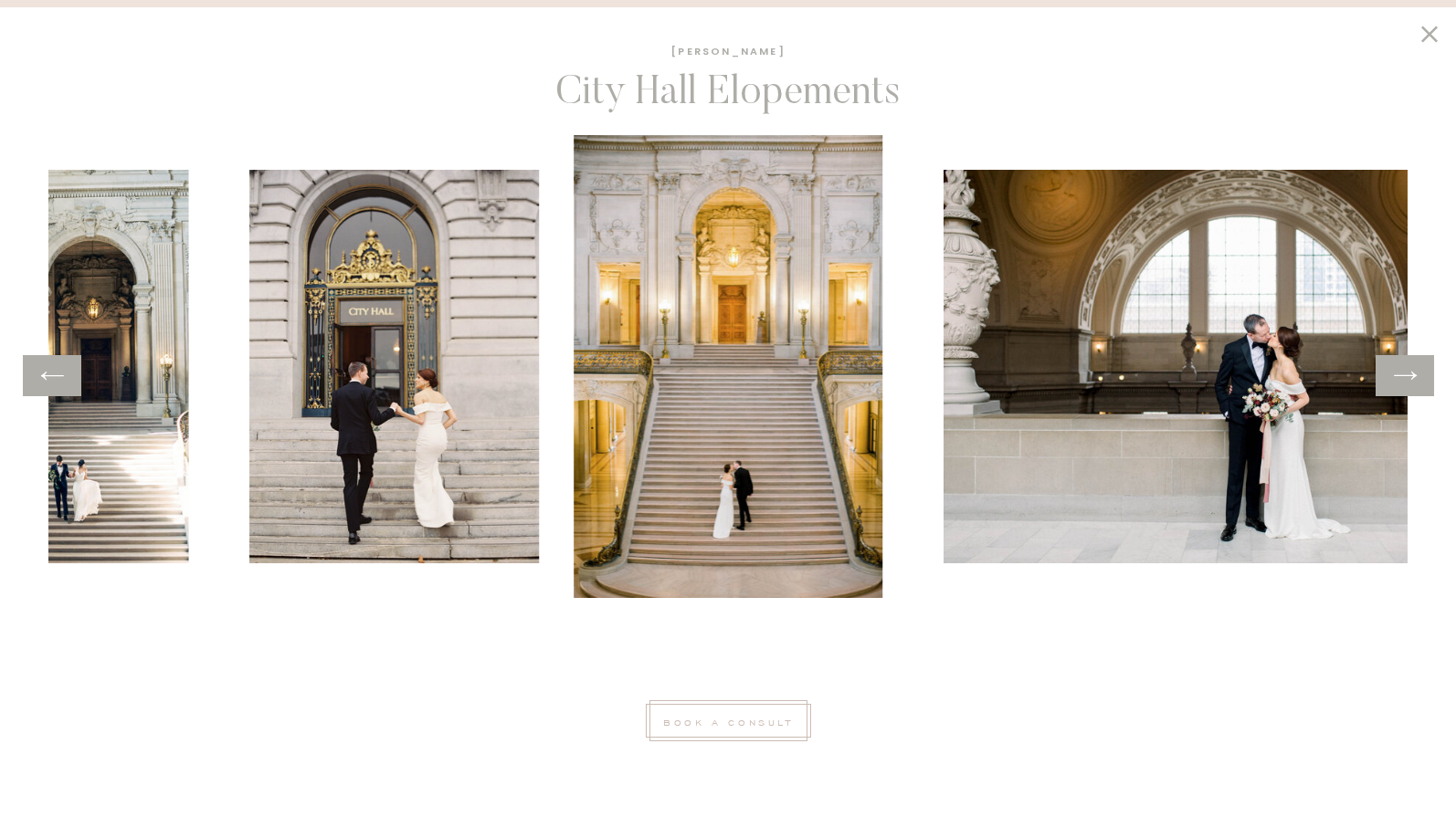
click at [1409, 381] on icon at bounding box center [1405, 376] width 26 height 28
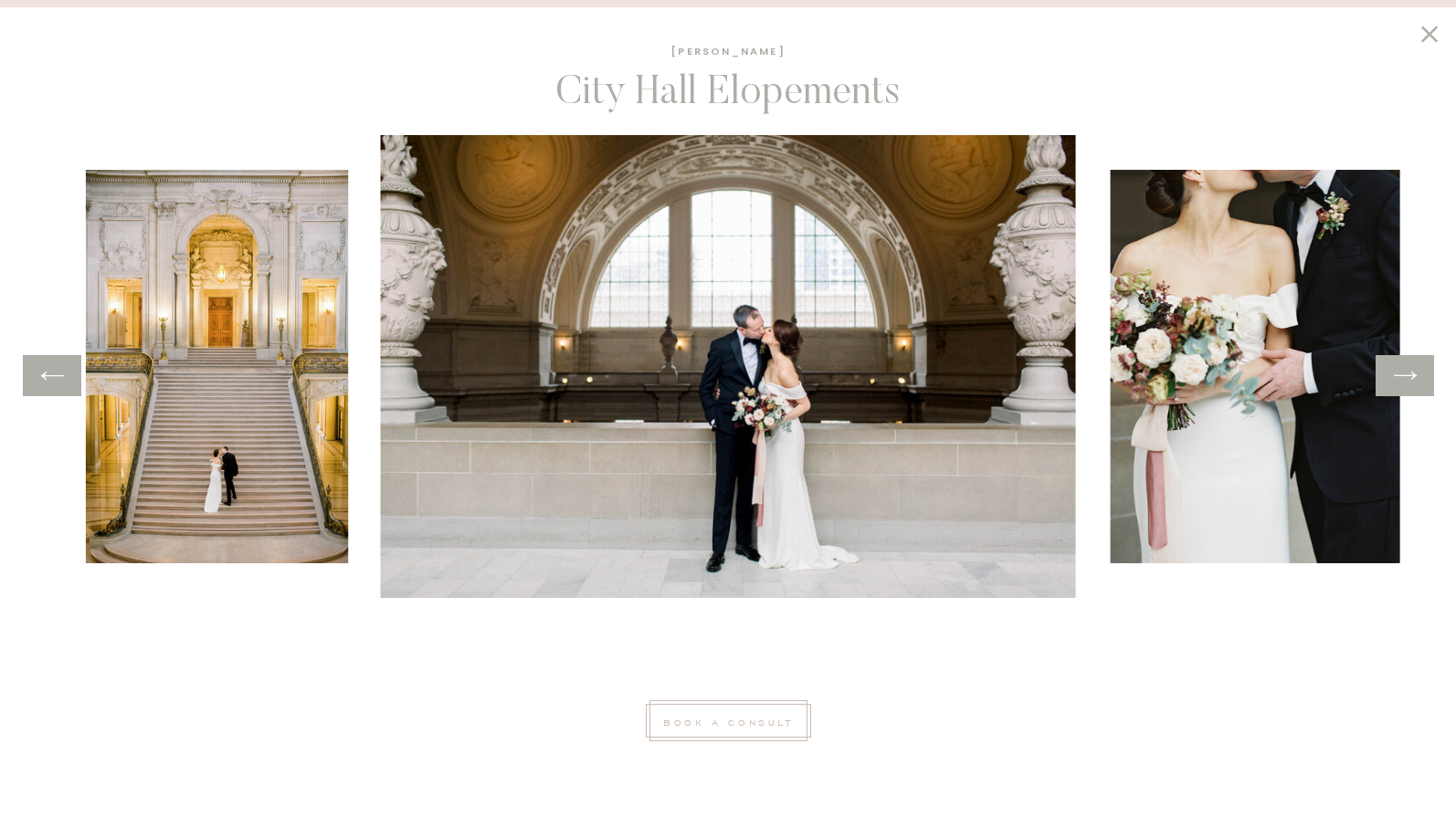
click at [1409, 381] on icon at bounding box center [1405, 376] width 26 height 28
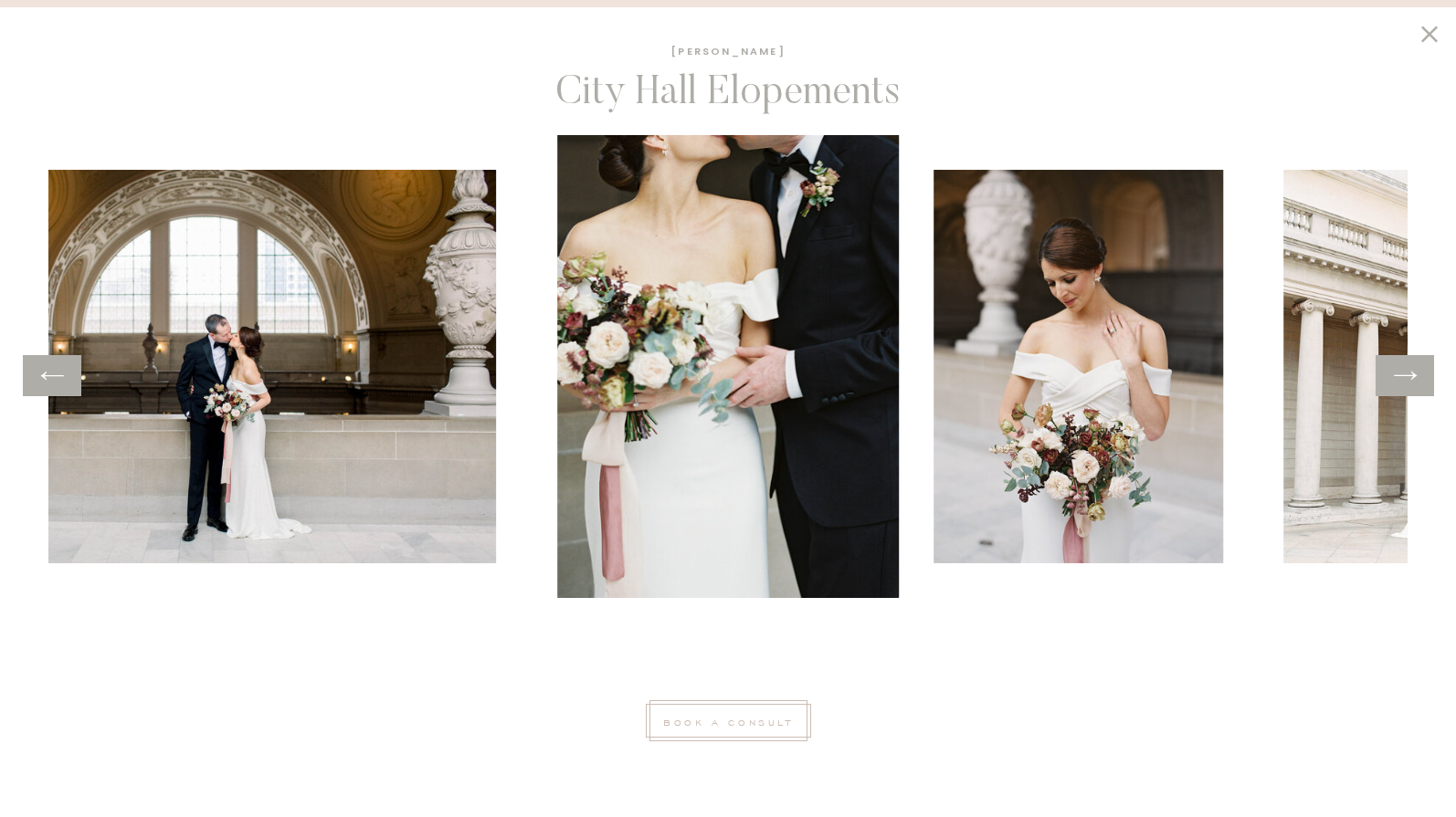
click at [1409, 381] on icon at bounding box center [1405, 376] width 26 height 28
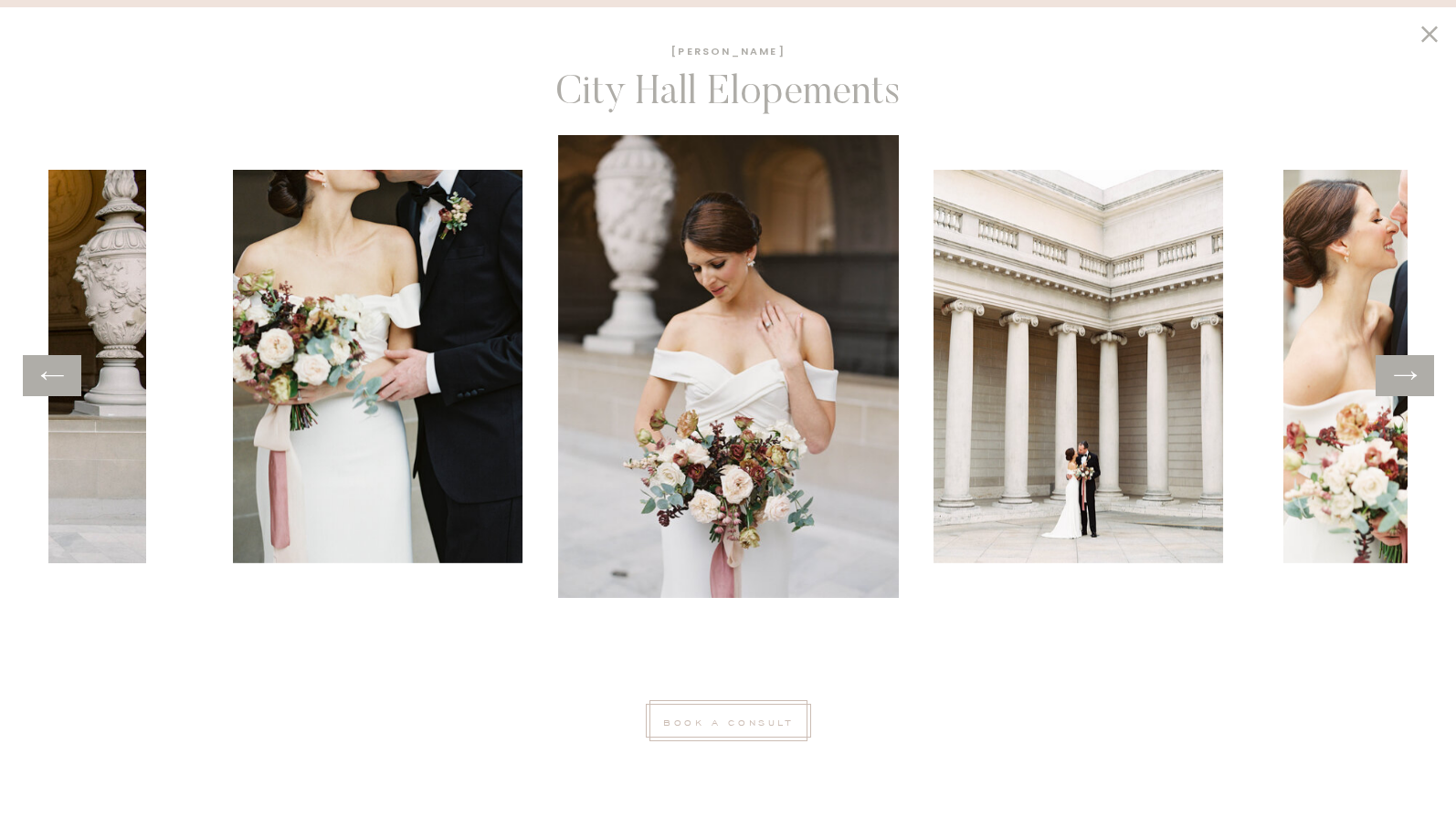
click at [1409, 381] on icon at bounding box center [1405, 376] width 26 height 28
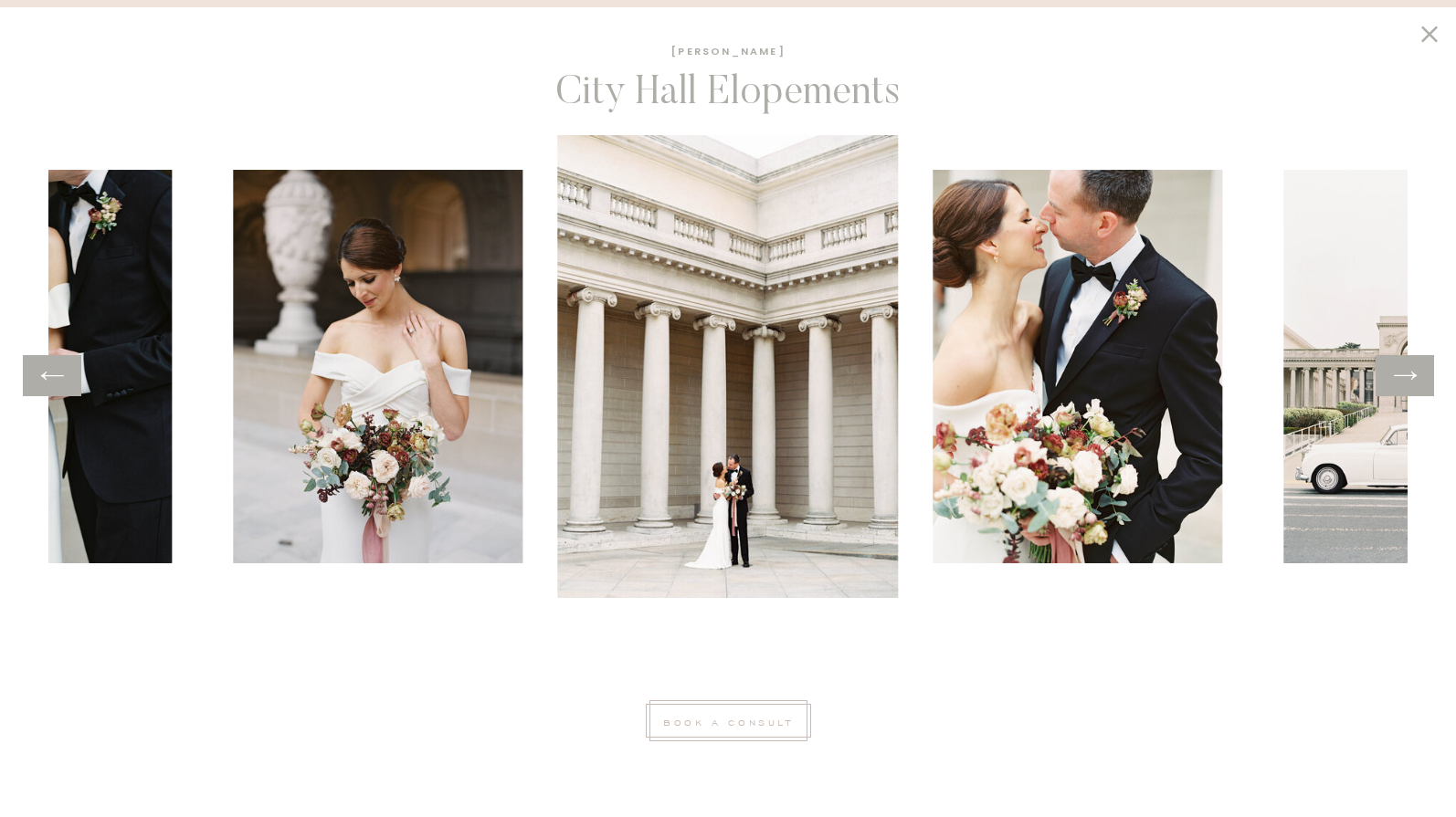
click at [1409, 381] on icon at bounding box center [1405, 376] width 26 height 28
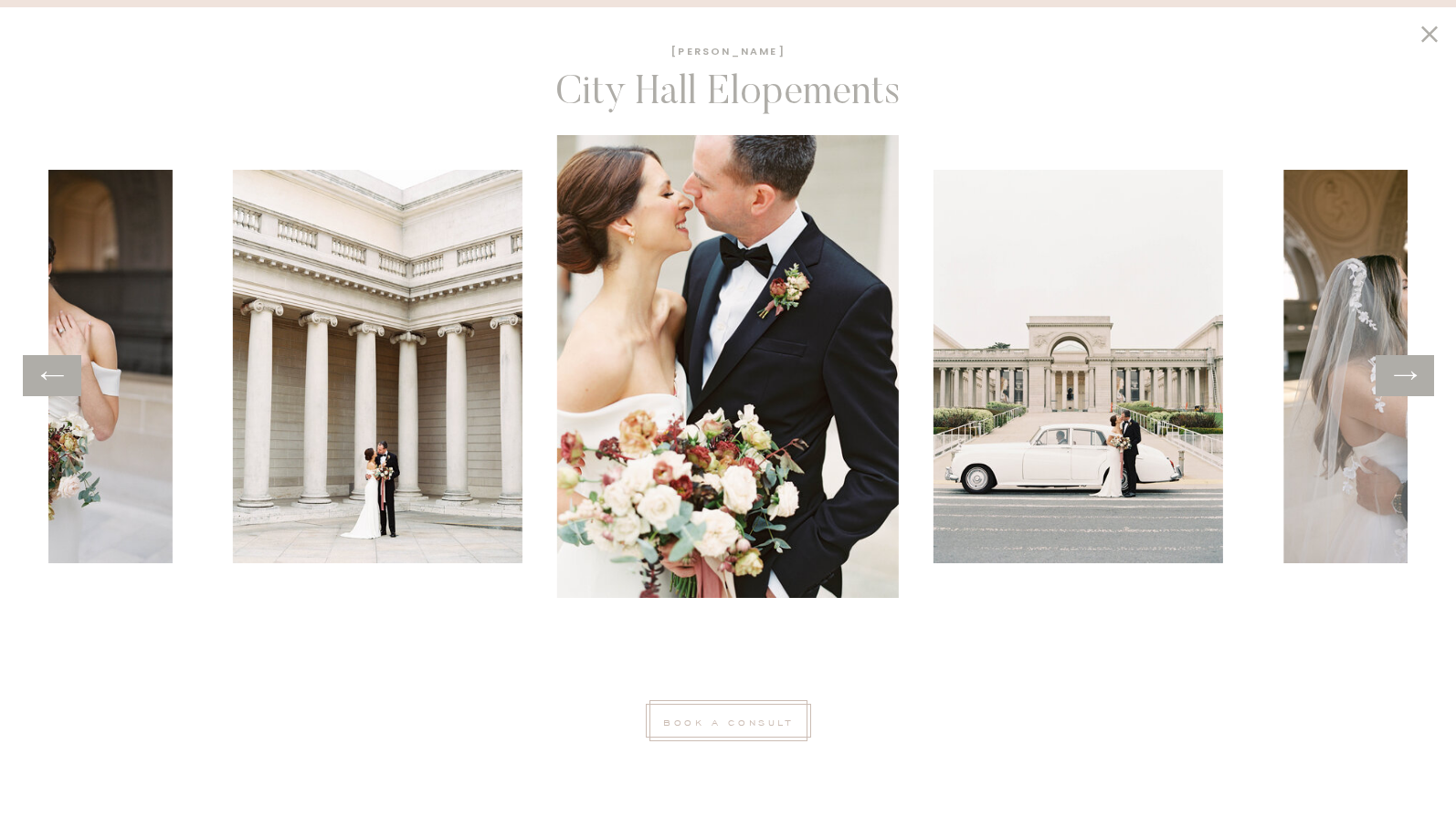
click at [1409, 381] on icon at bounding box center [1405, 376] width 26 height 28
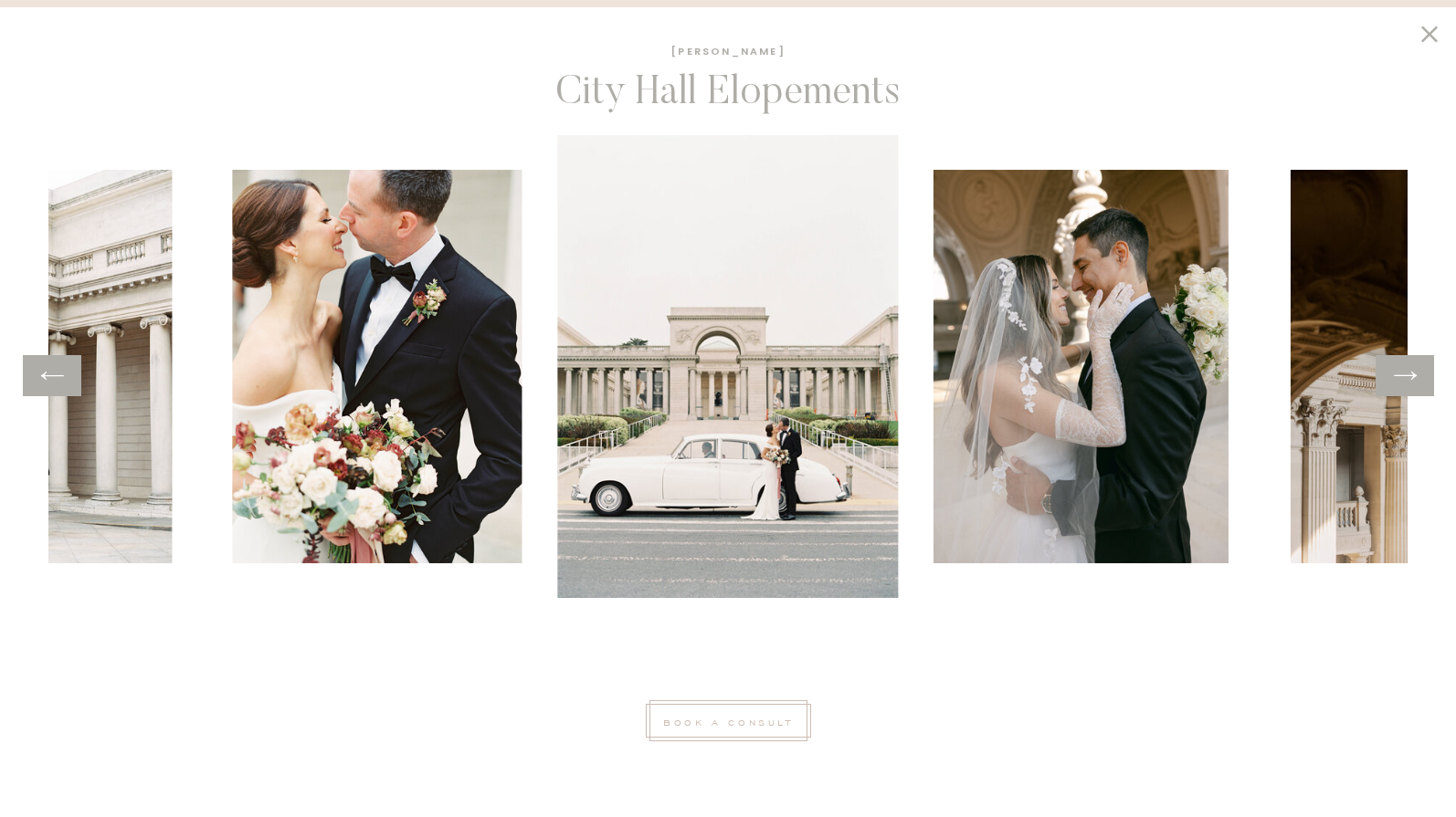
click at [1409, 381] on icon at bounding box center [1405, 376] width 26 height 28
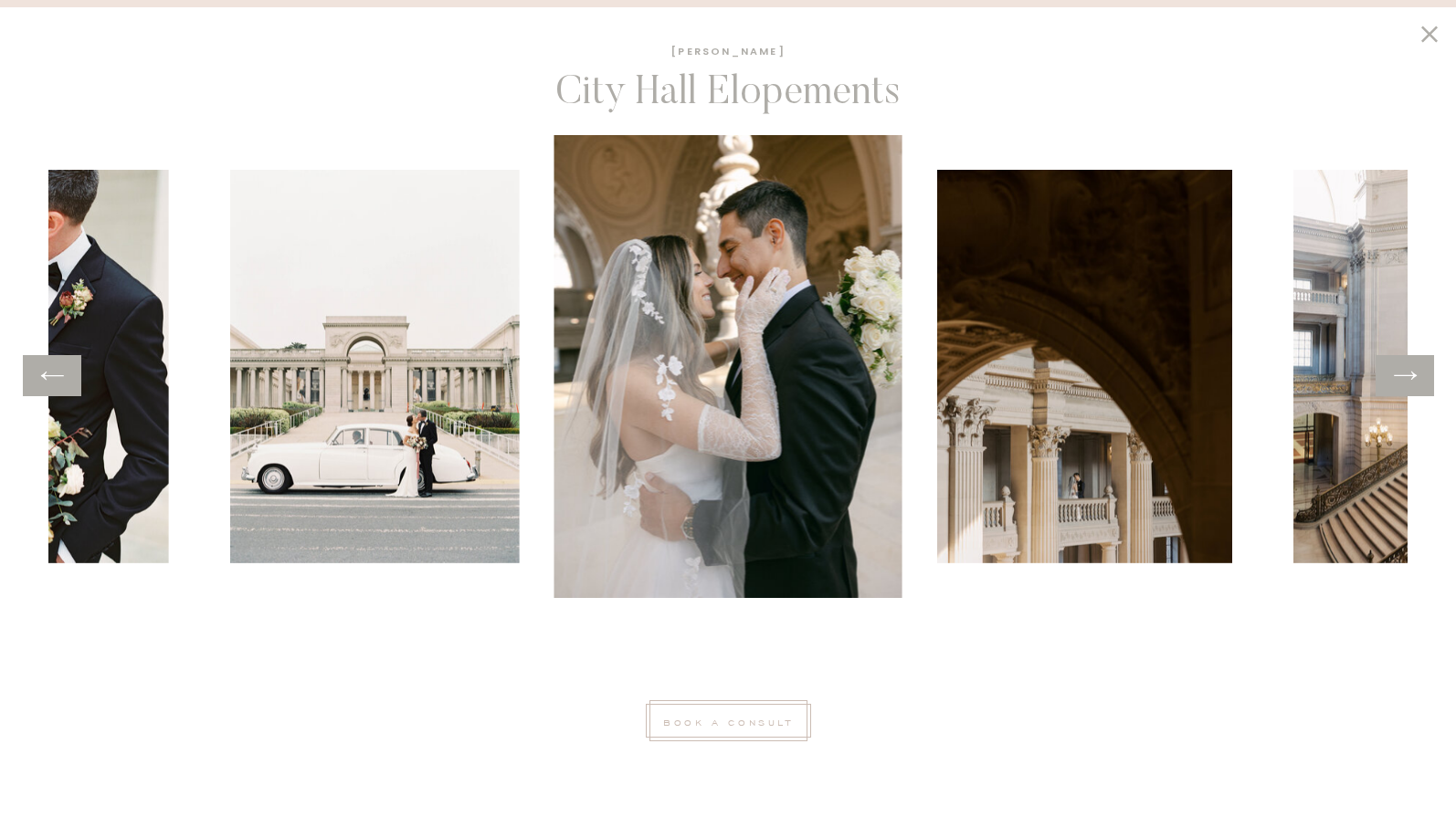
click at [1409, 381] on icon at bounding box center [1405, 376] width 26 height 28
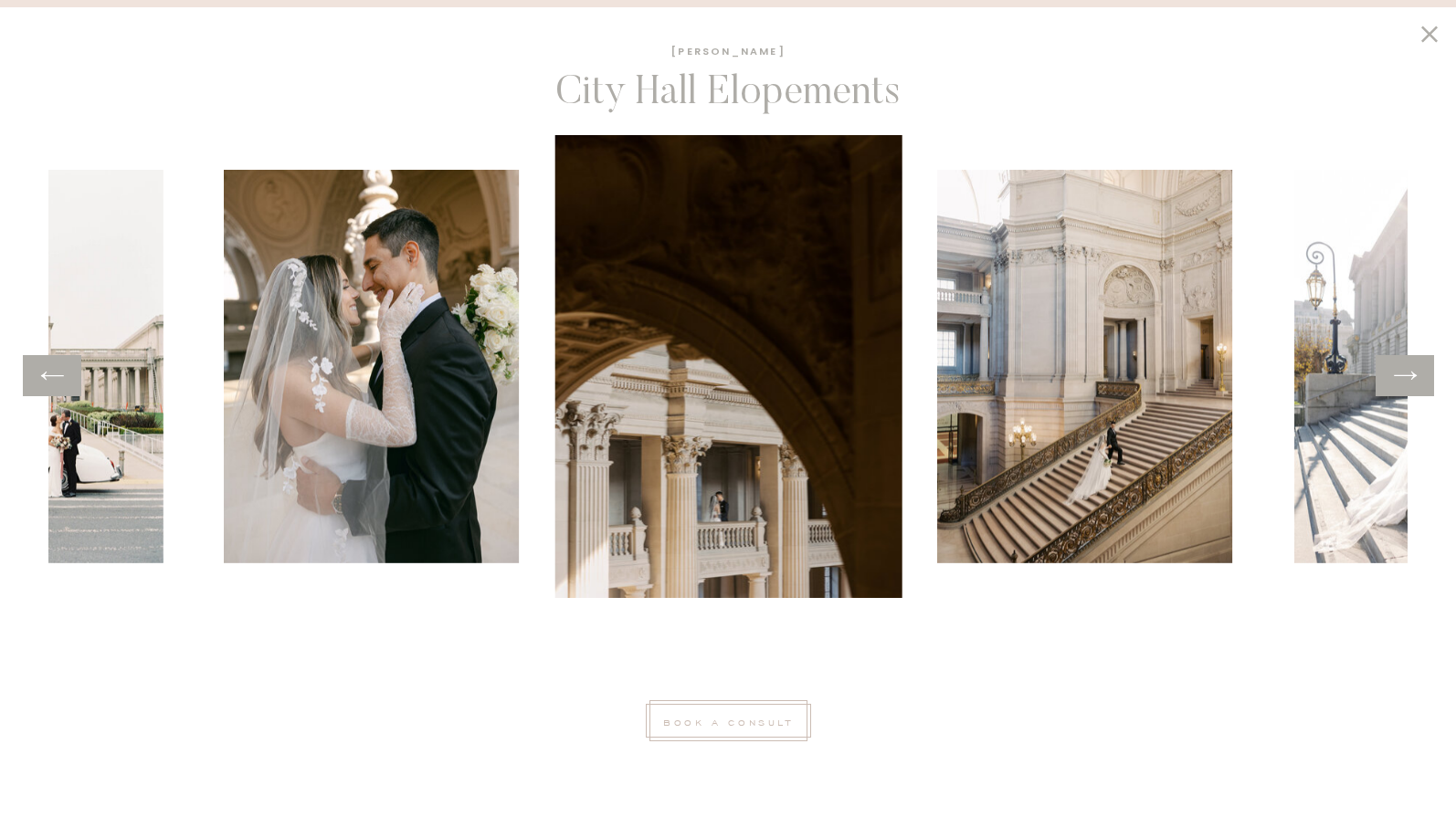
click at [1409, 381] on icon at bounding box center [1405, 376] width 26 height 28
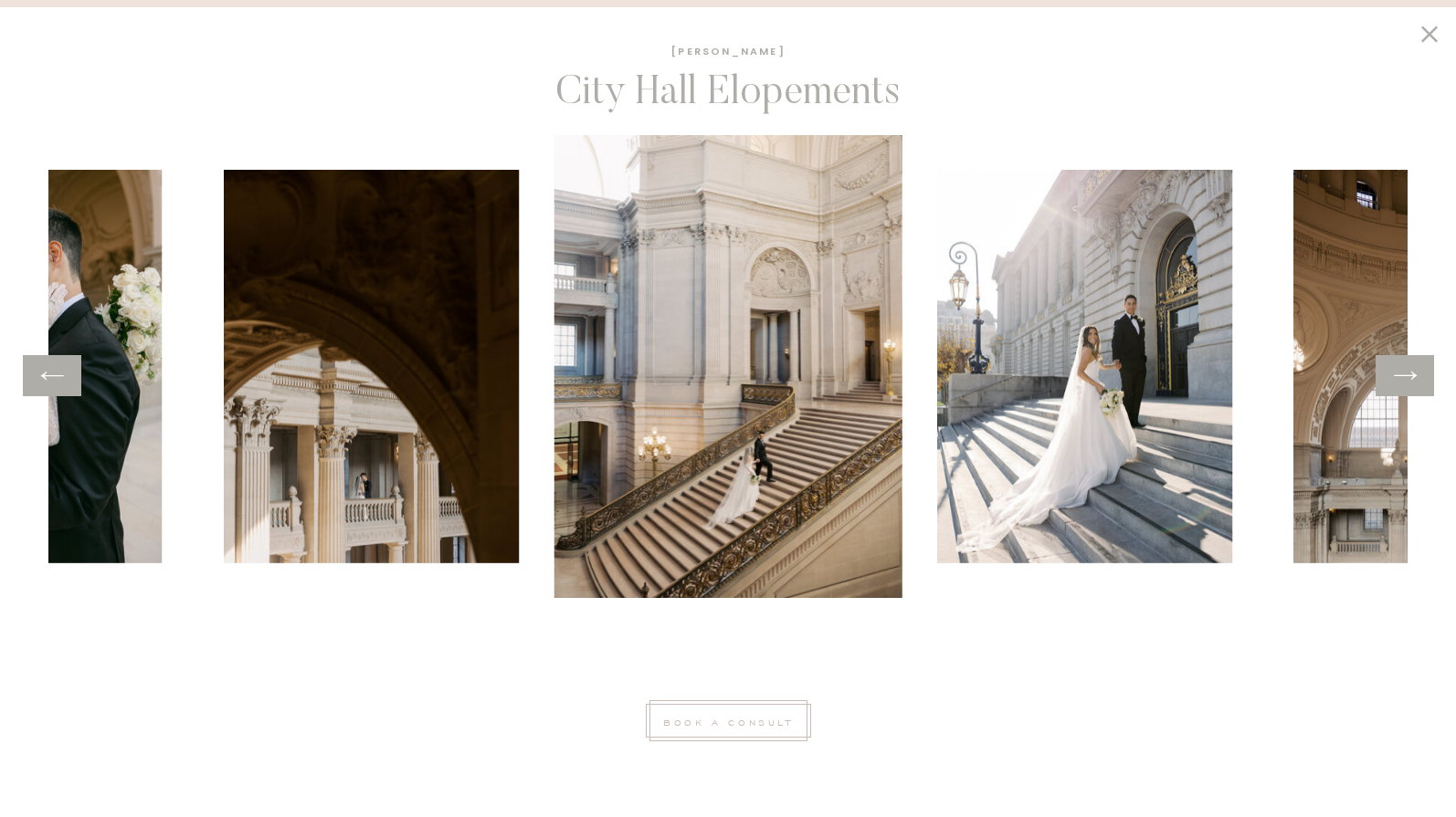
click at [1409, 381] on icon at bounding box center [1405, 376] width 26 height 28
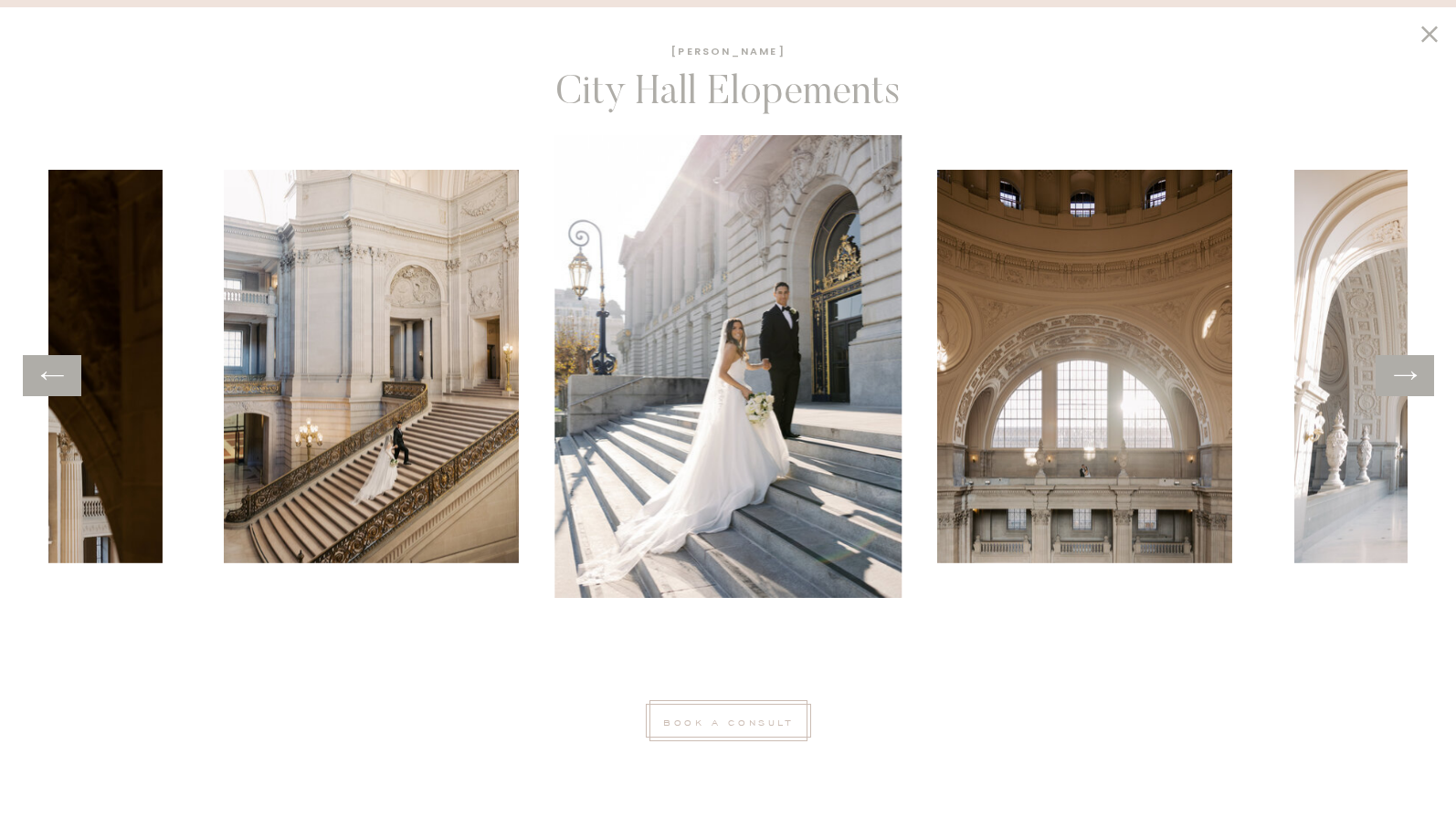
click at [1409, 381] on icon at bounding box center [1405, 376] width 26 height 28
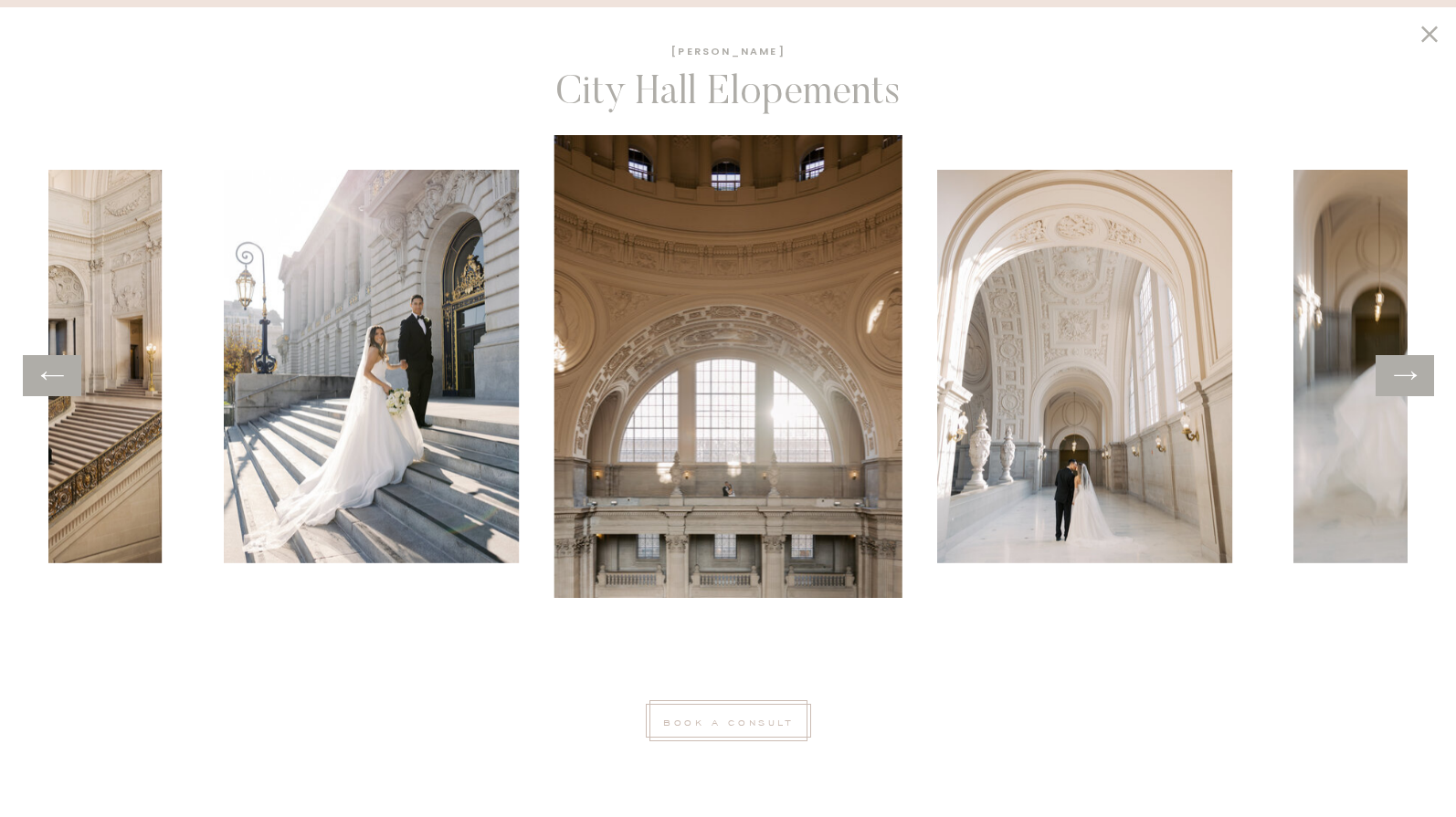
click at [1409, 381] on icon at bounding box center [1405, 376] width 26 height 28
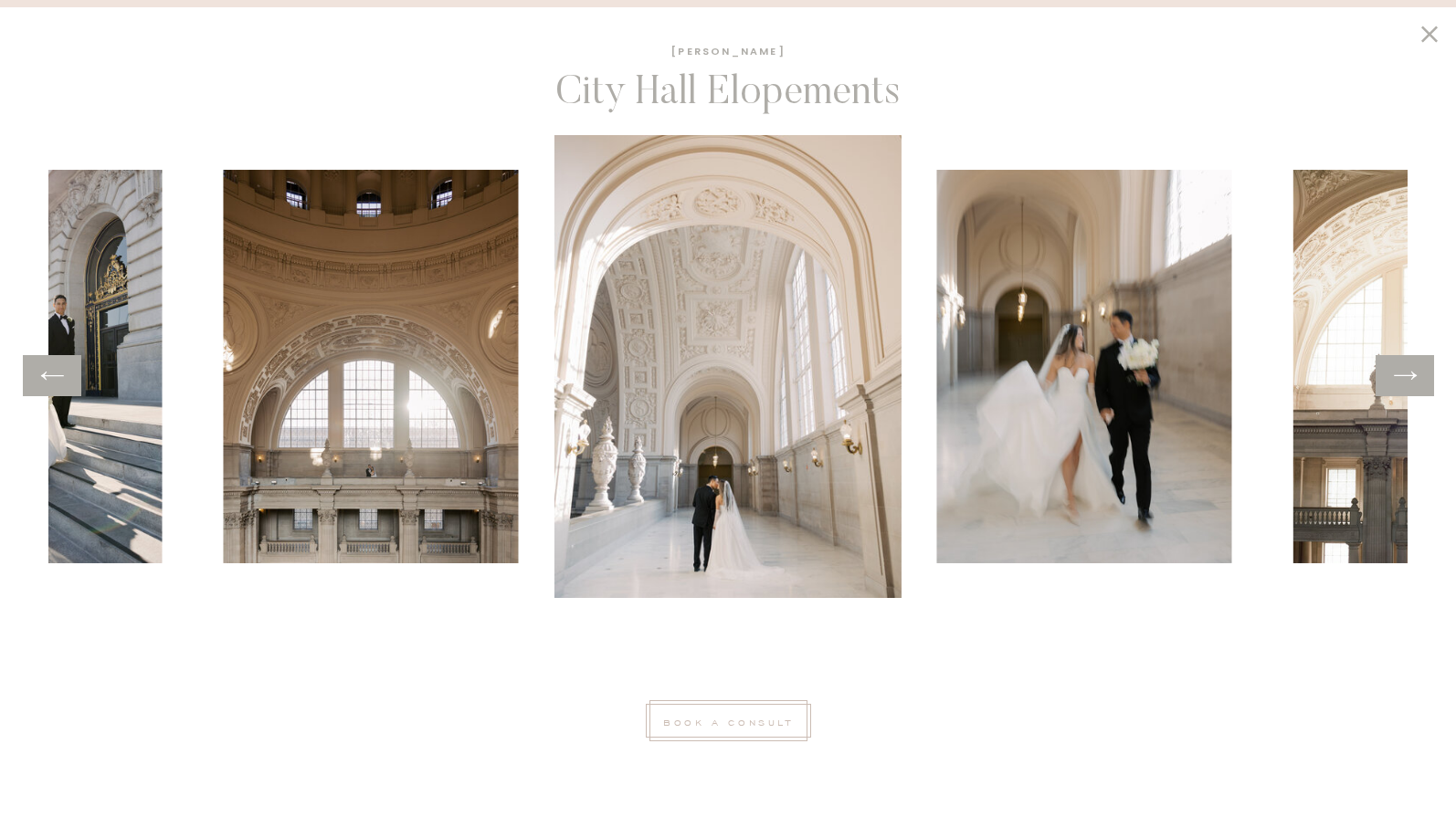
click at [1409, 381] on icon at bounding box center [1405, 376] width 26 height 28
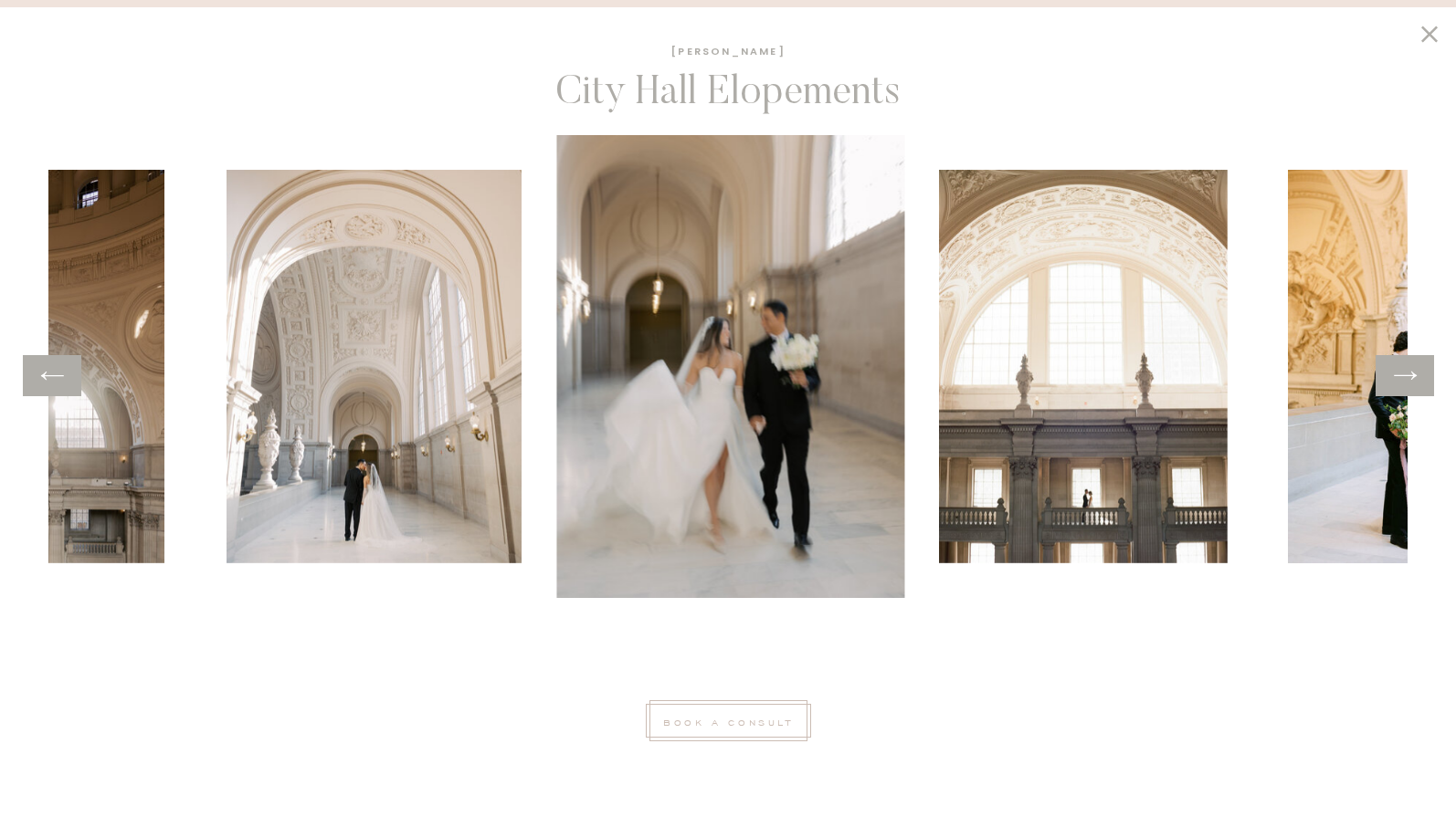
click at [1409, 381] on icon at bounding box center [1405, 376] width 26 height 28
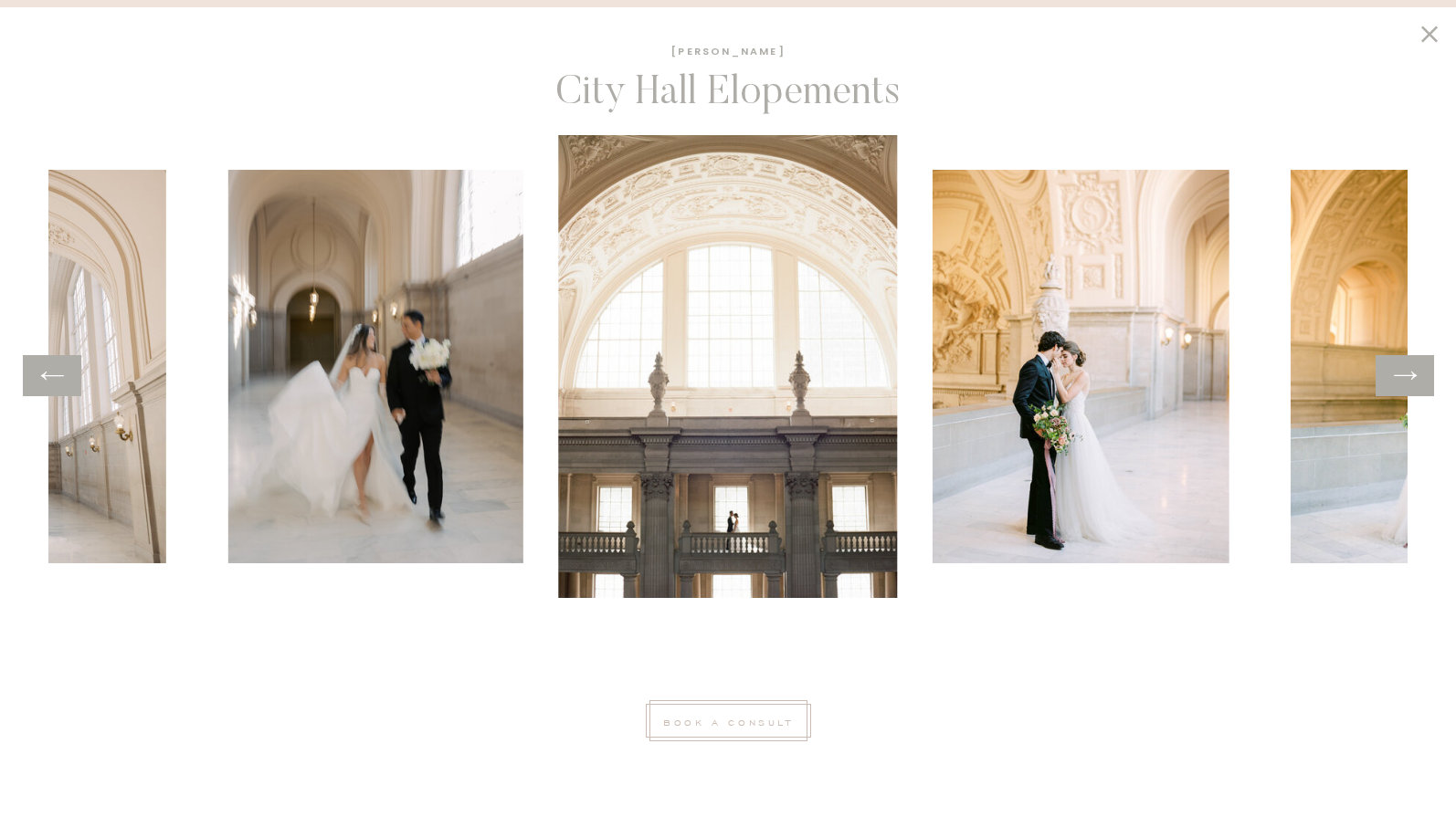
click at [1426, 37] on icon at bounding box center [1429, 33] width 16 height 16
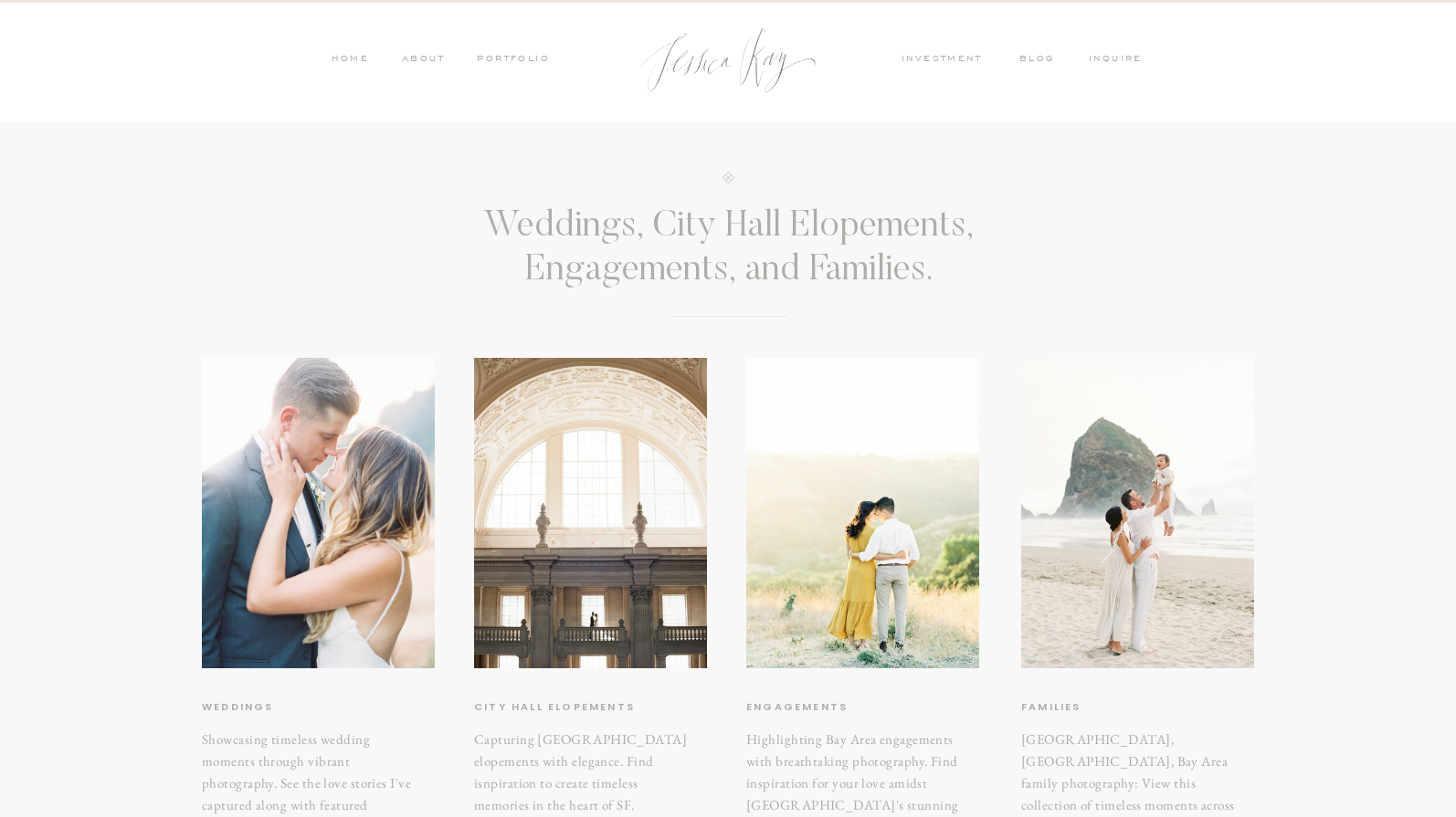
scroll to position [0, 0]
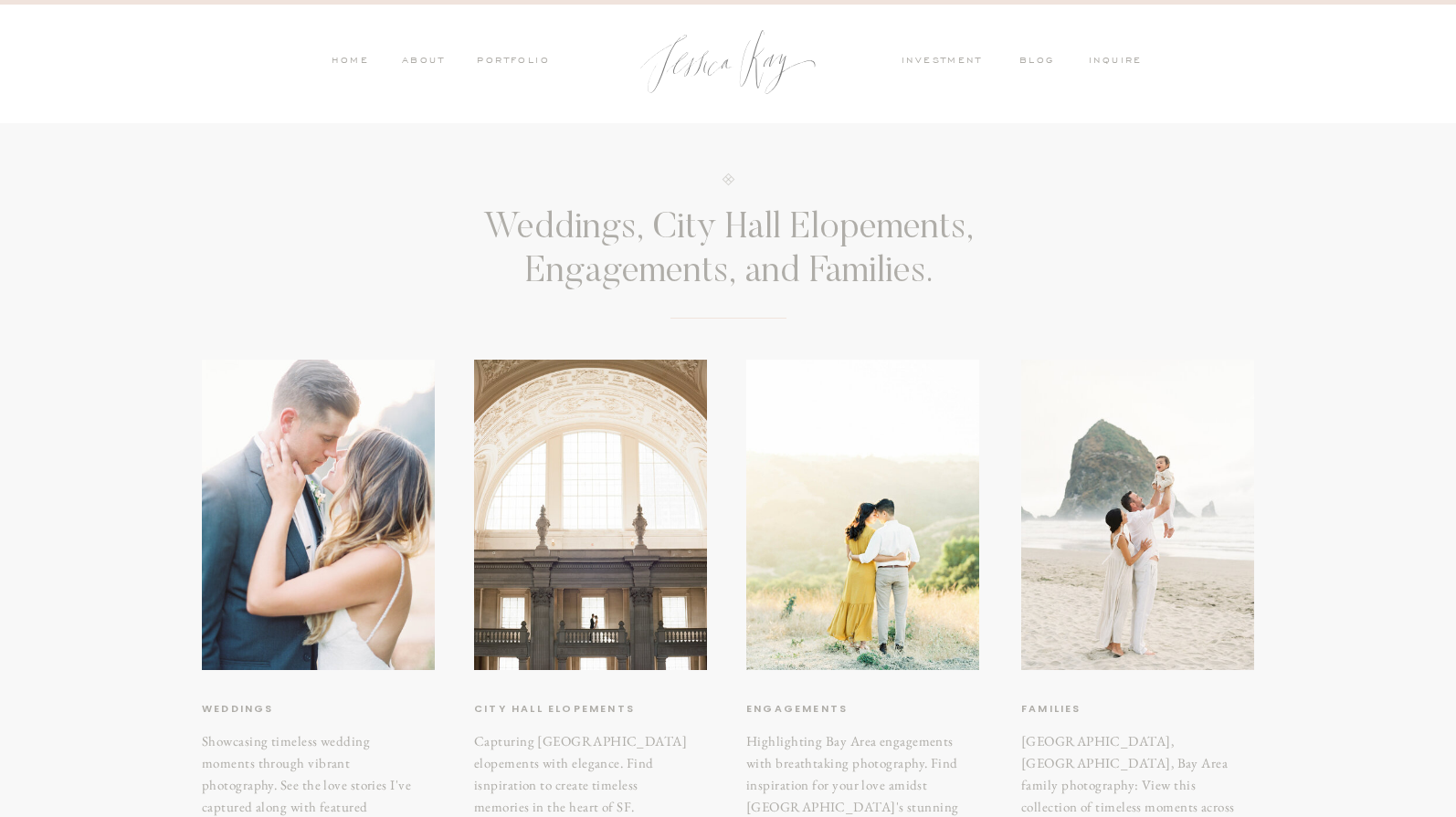
click at [357, 59] on nav "HOME" at bounding box center [350, 61] width 39 height 16
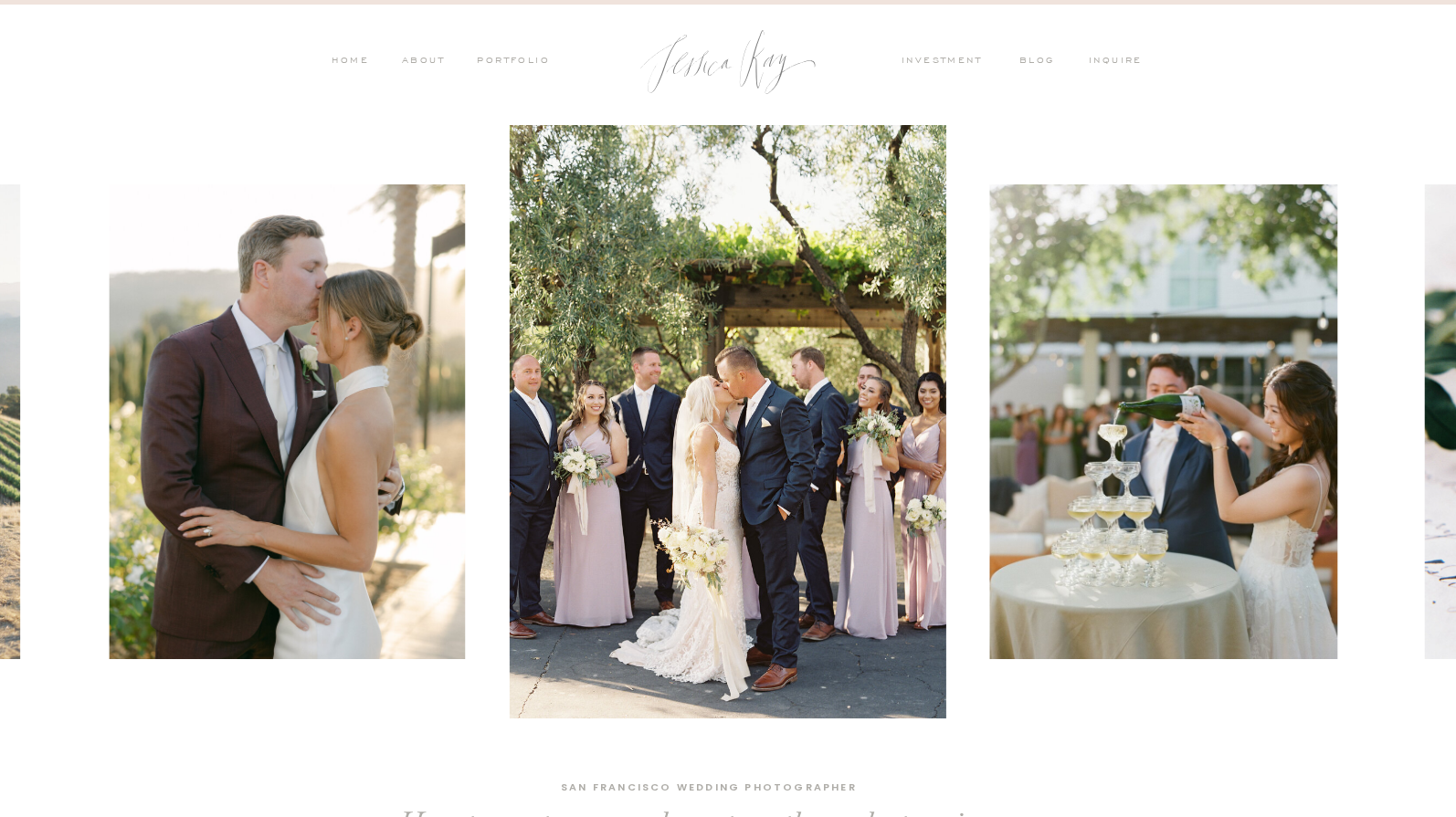
click at [411, 61] on nav "ABOUT" at bounding box center [420, 61] width 48 height 16
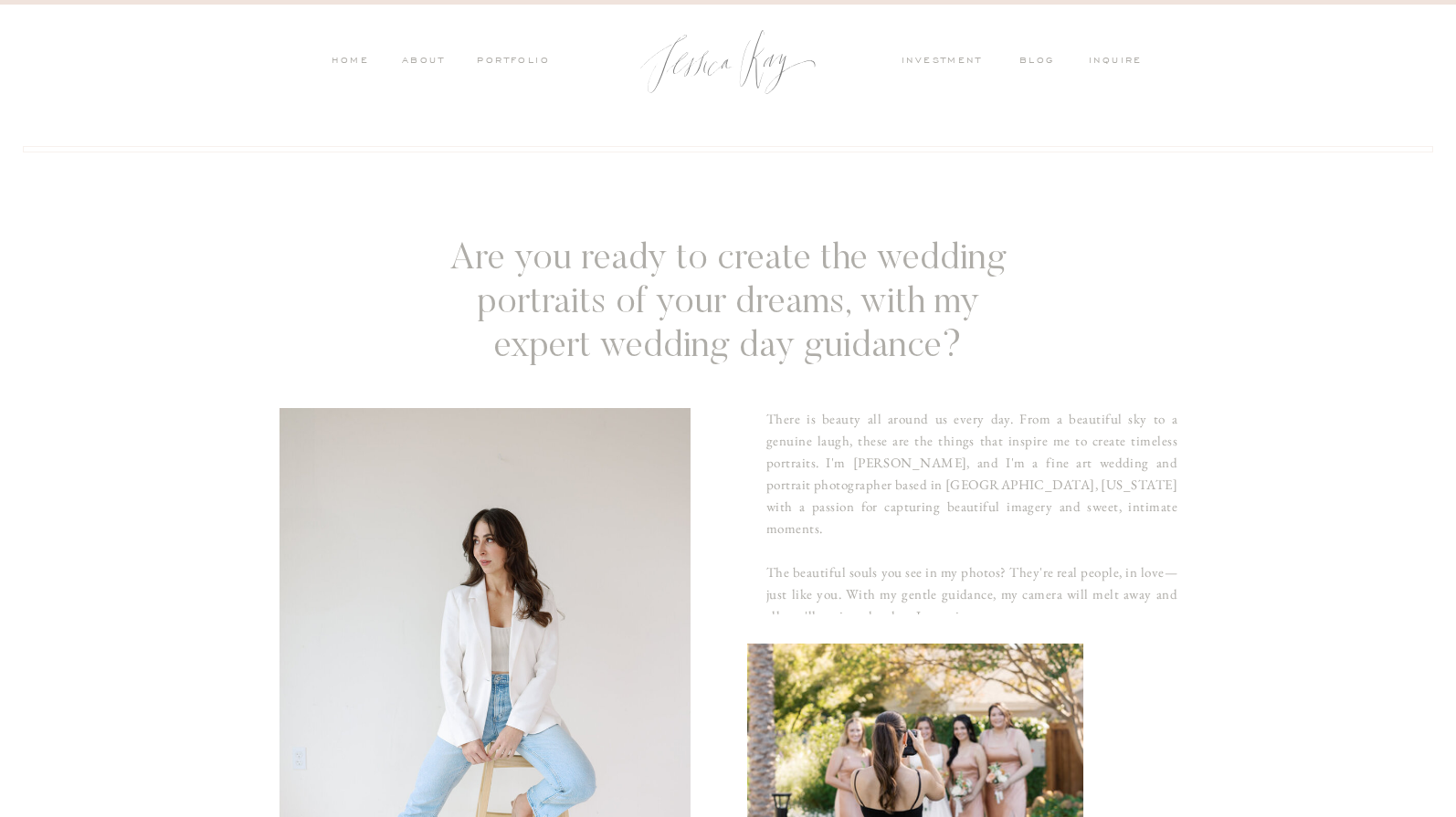
click at [915, 59] on nav "investment" at bounding box center [946, 61] width 89 height 16
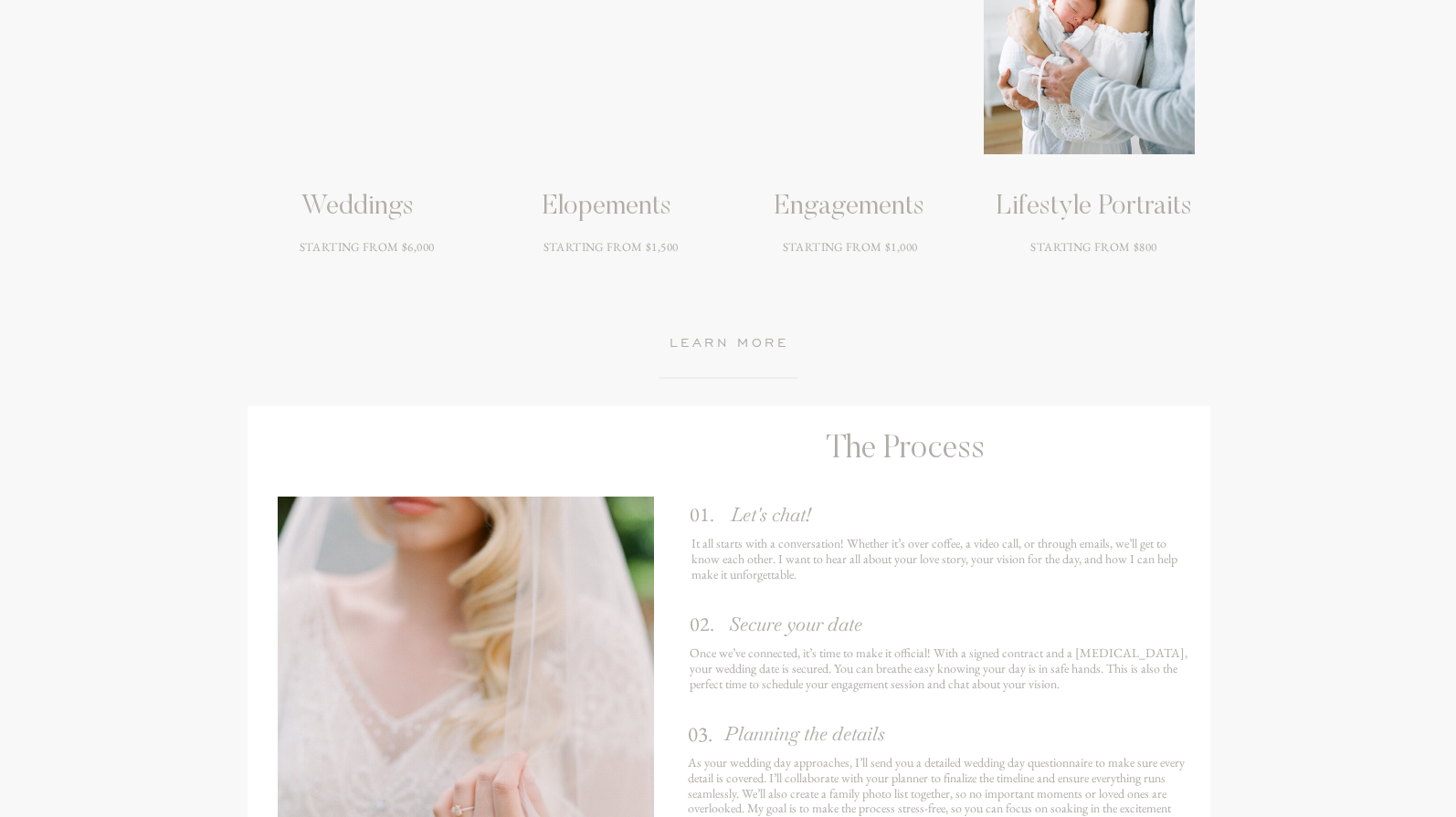
scroll to position [2740, 0]
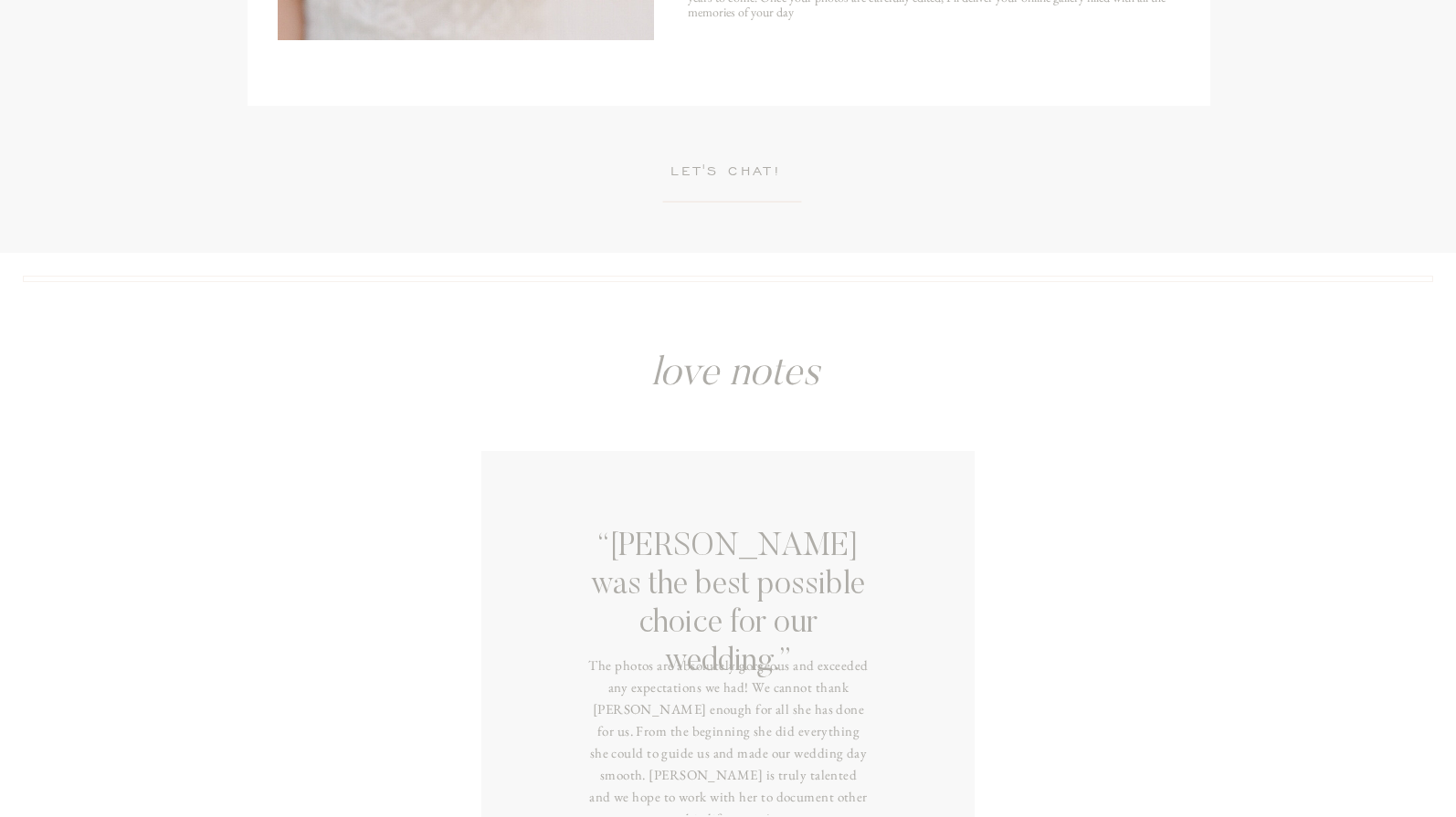
scroll to position [3744, 0]
